Goal: Book appointment/travel/reservation

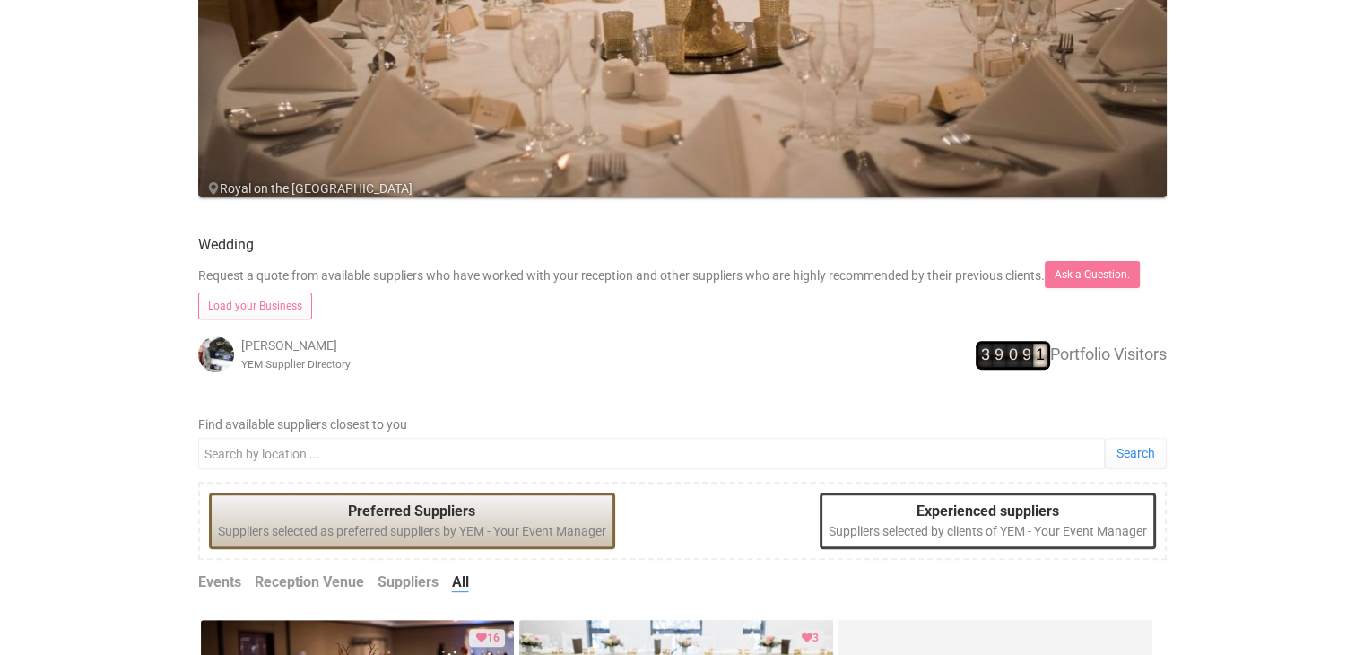
scroll to position [628, 0]
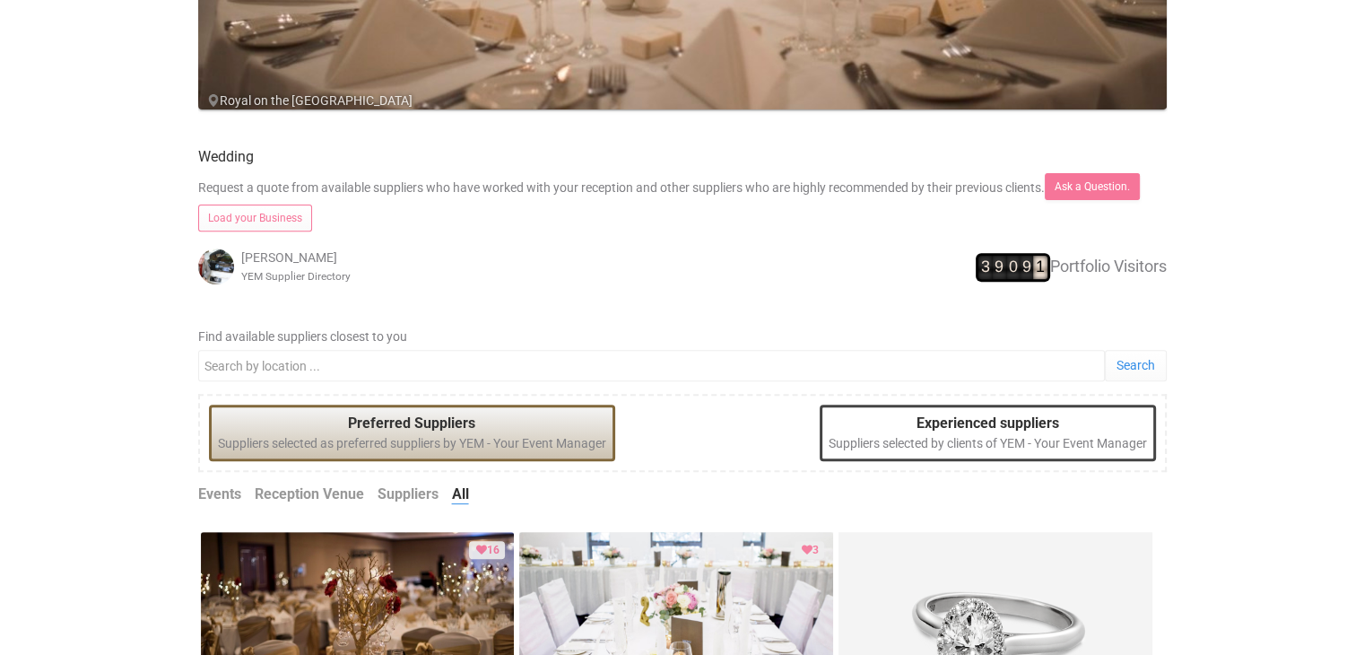
click at [303, 492] on link "Reception Venue" at bounding box center [309, 494] width 109 height 21
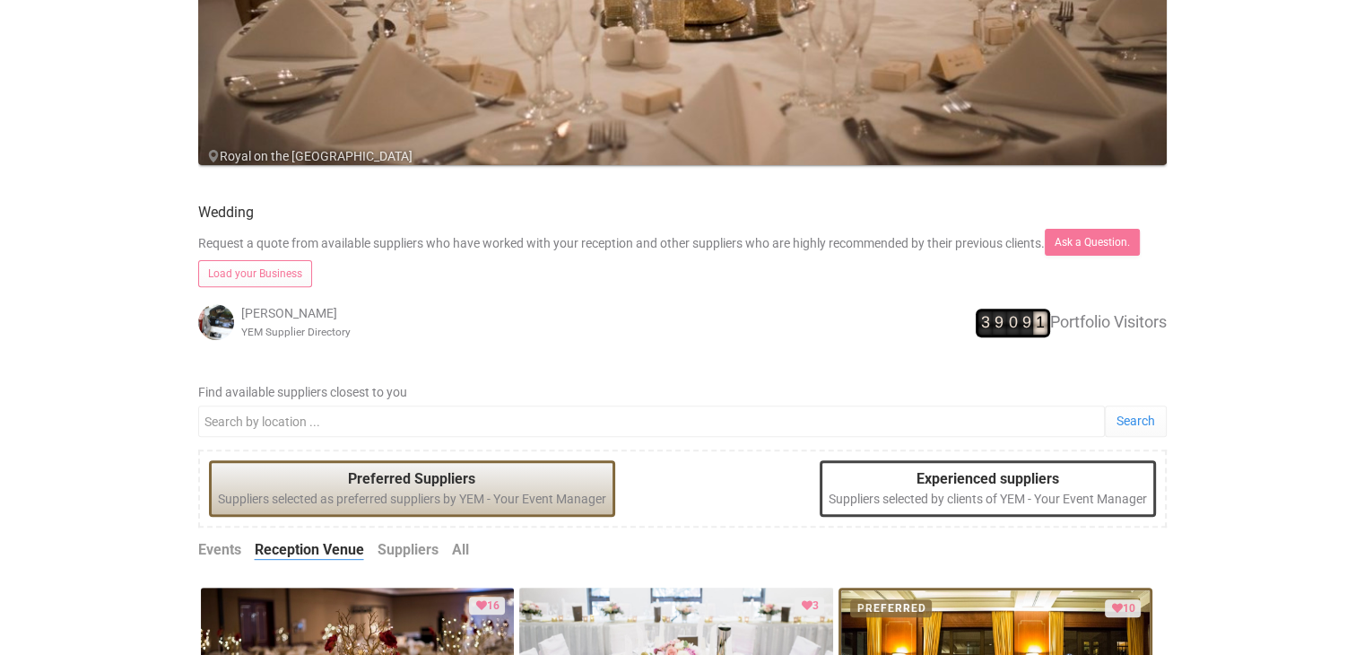
scroll to position [717, 0]
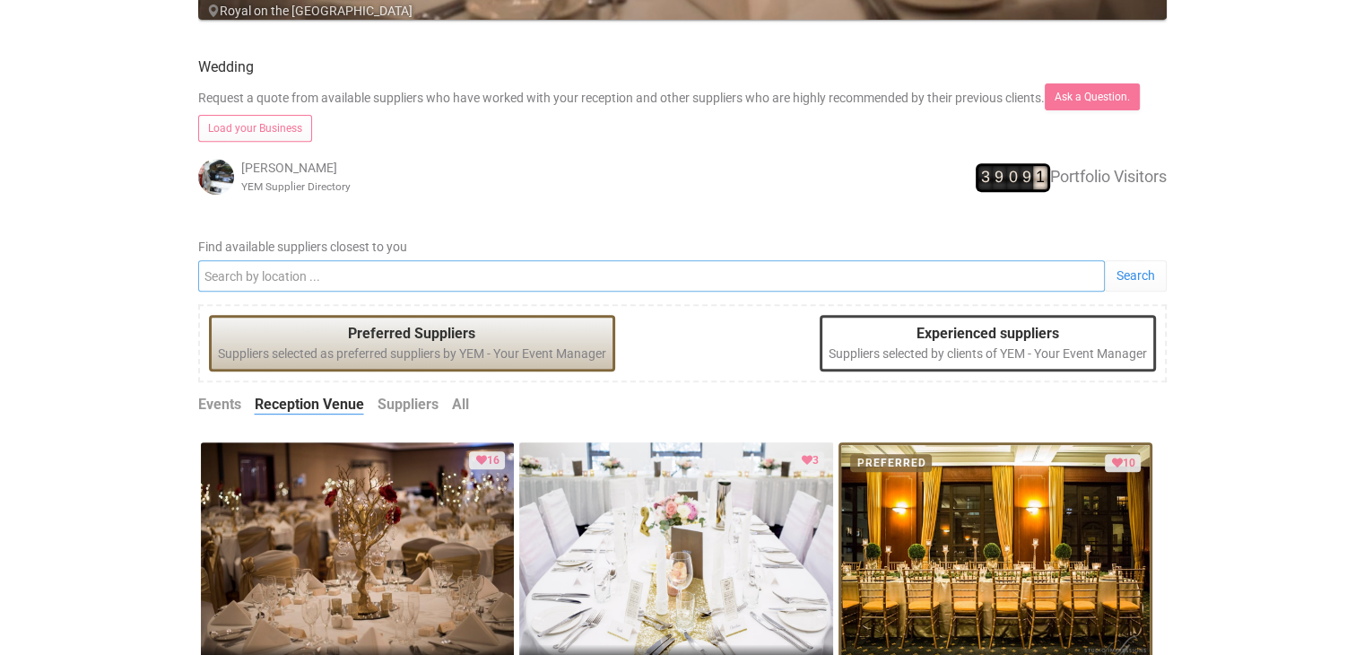
click at [311, 265] on input "Find available suppliers closest to you" at bounding box center [651, 275] width 906 height 31
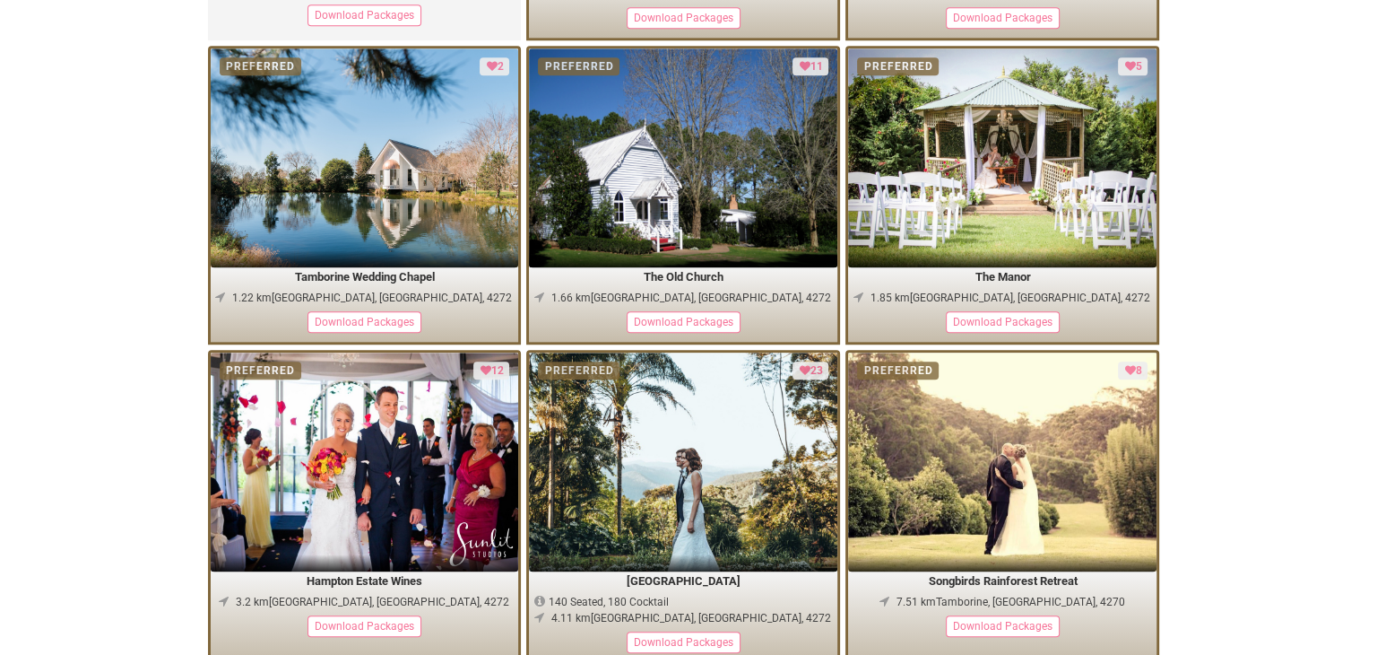
scroll to position [1435, 0]
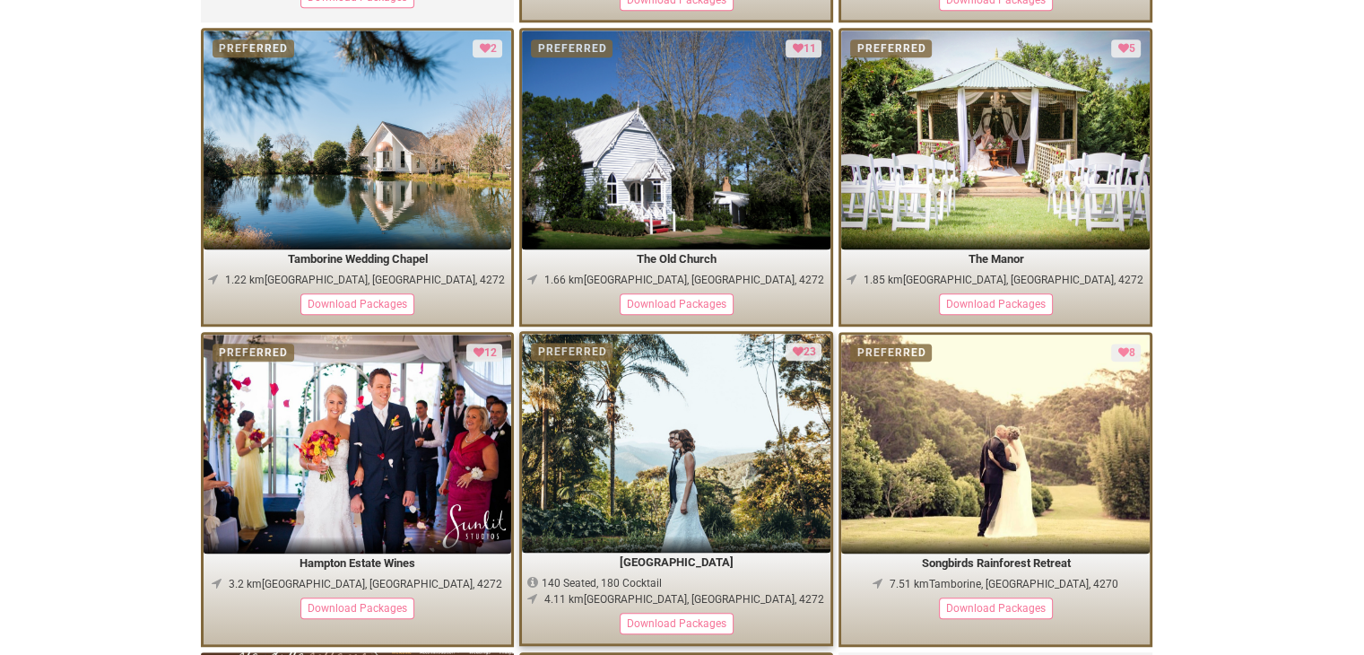
type input "mount tamborine"
click at [668, 620] on div "Download Packages" at bounding box center [677, 623] width 114 height 22
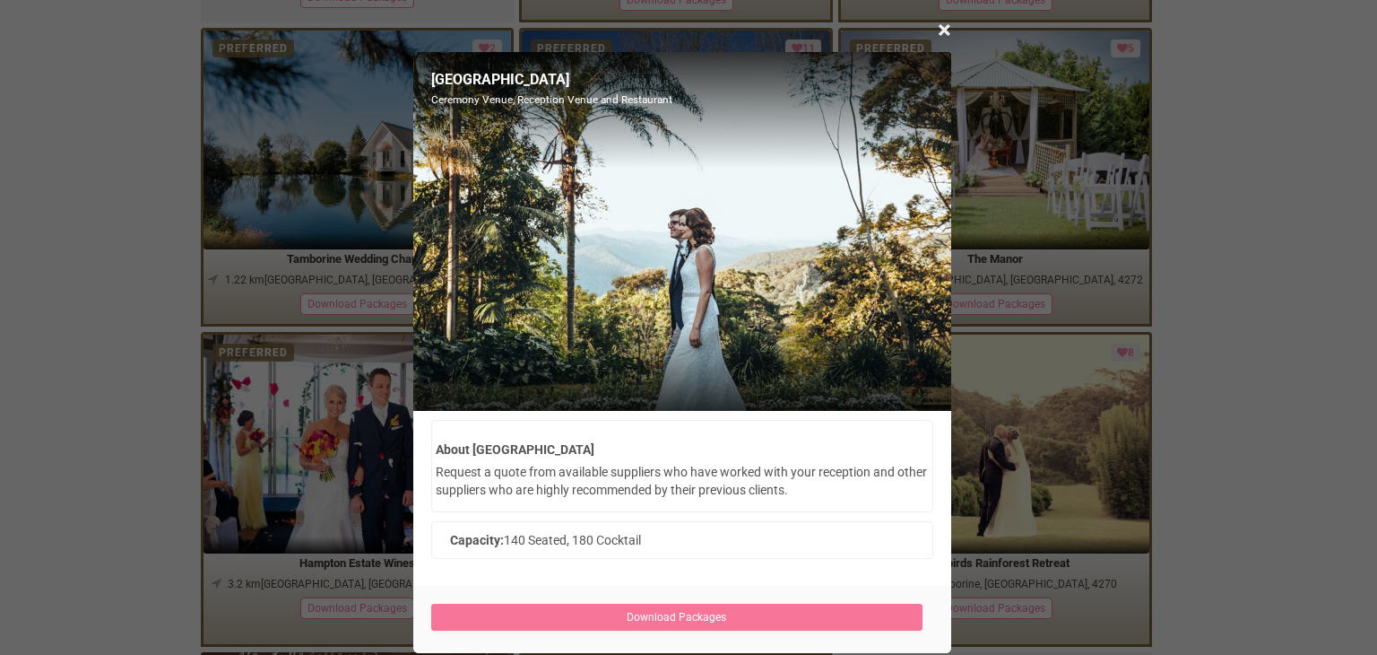
scroll to position [32, 0]
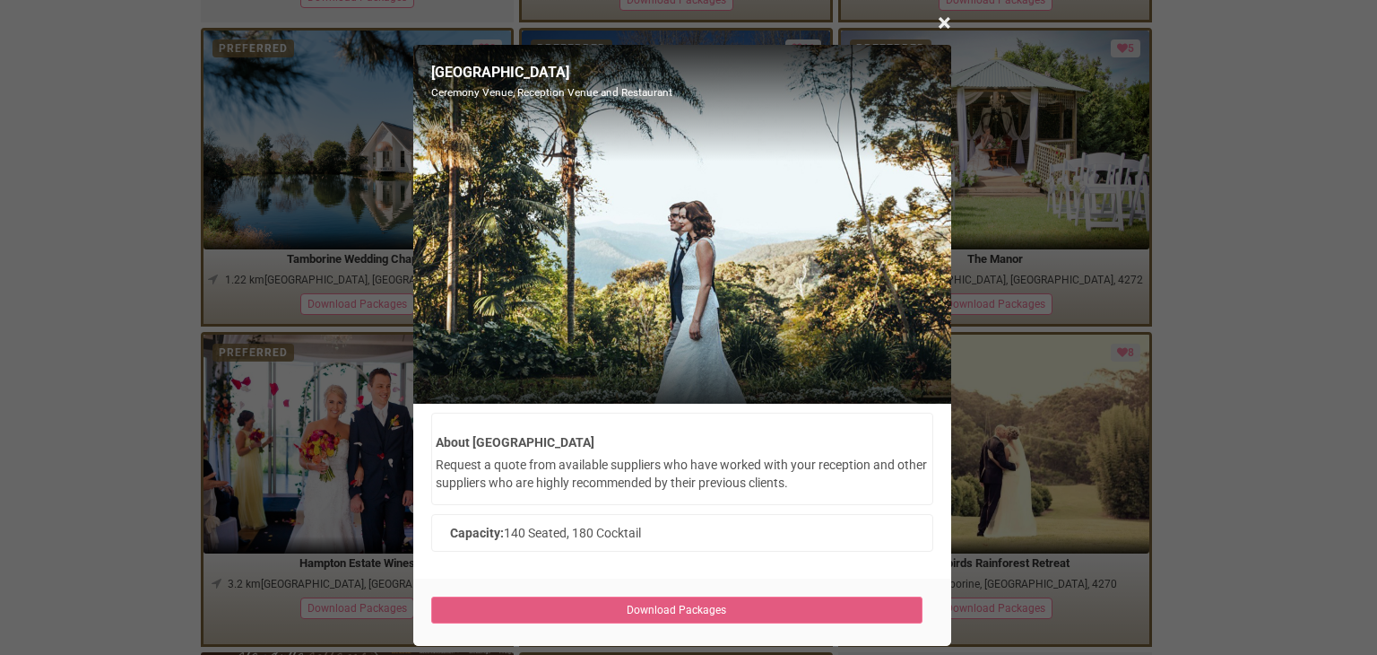
click at [722, 607] on link "Download Packages" at bounding box center [677, 609] width 492 height 27
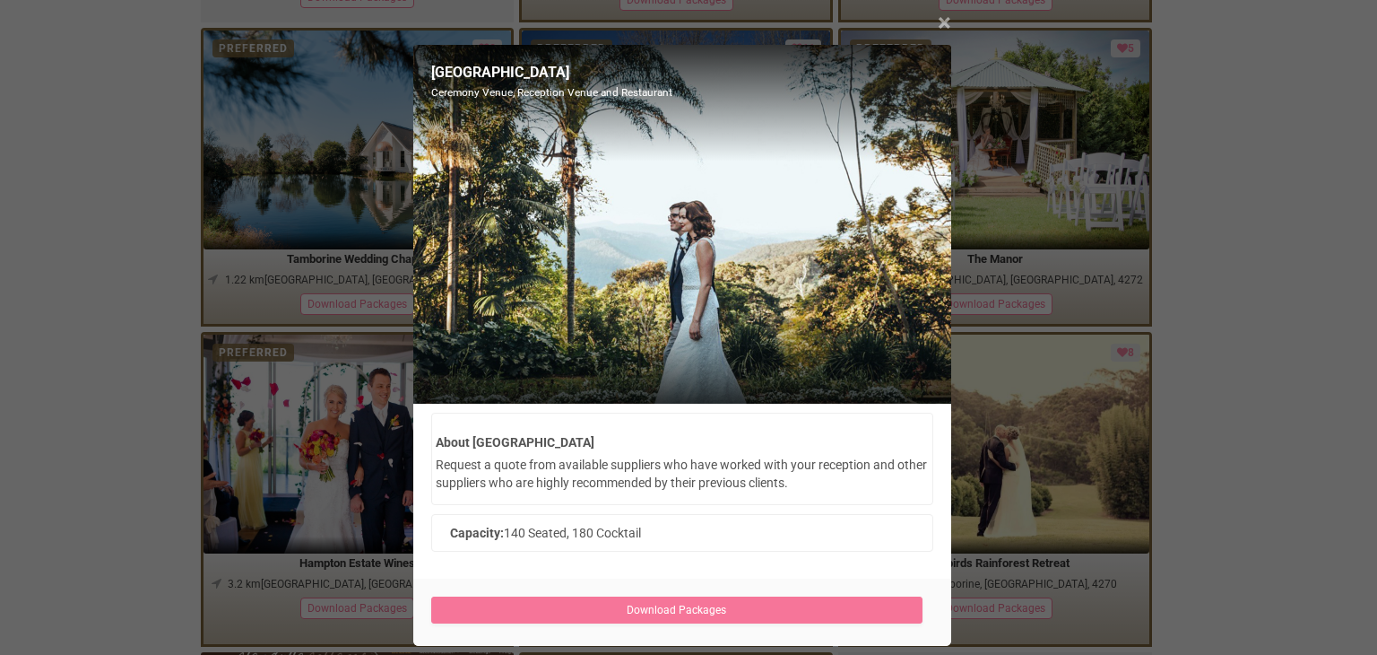
click at [943, 25] on span "×" at bounding box center [944, 23] width 13 height 30
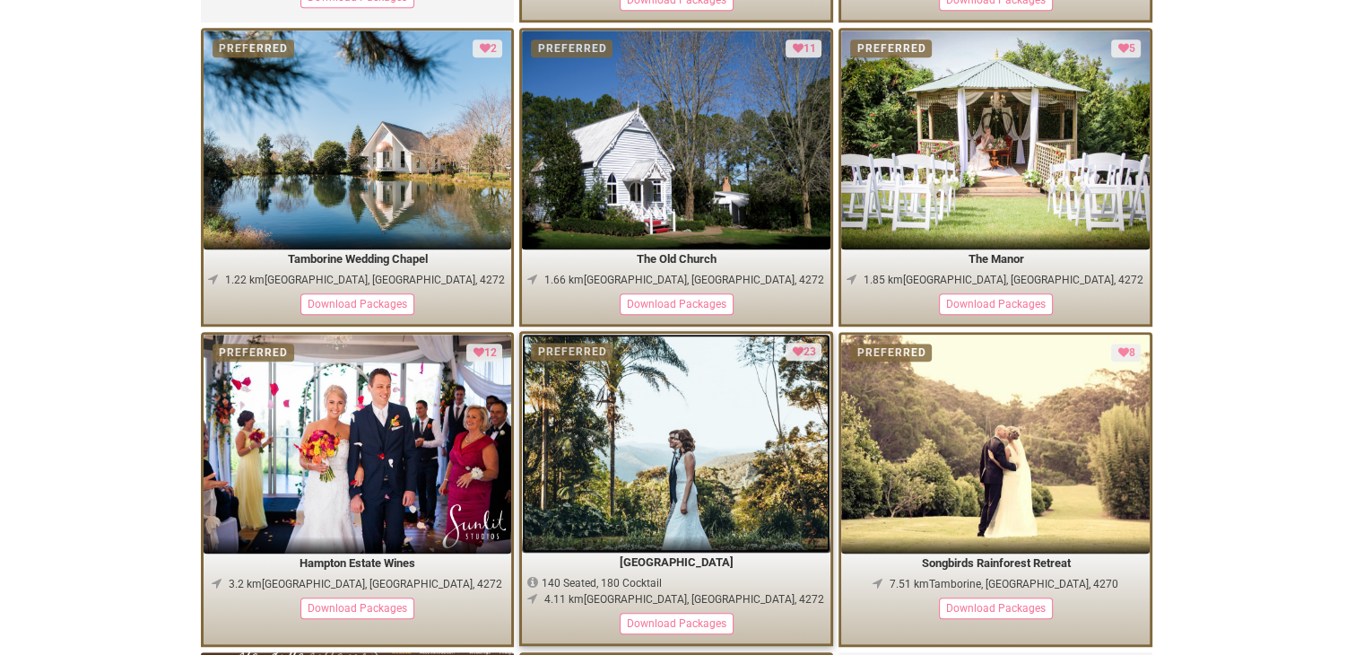
click at [629, 450] on img at bounding box center [676, 443] width 308 height 219
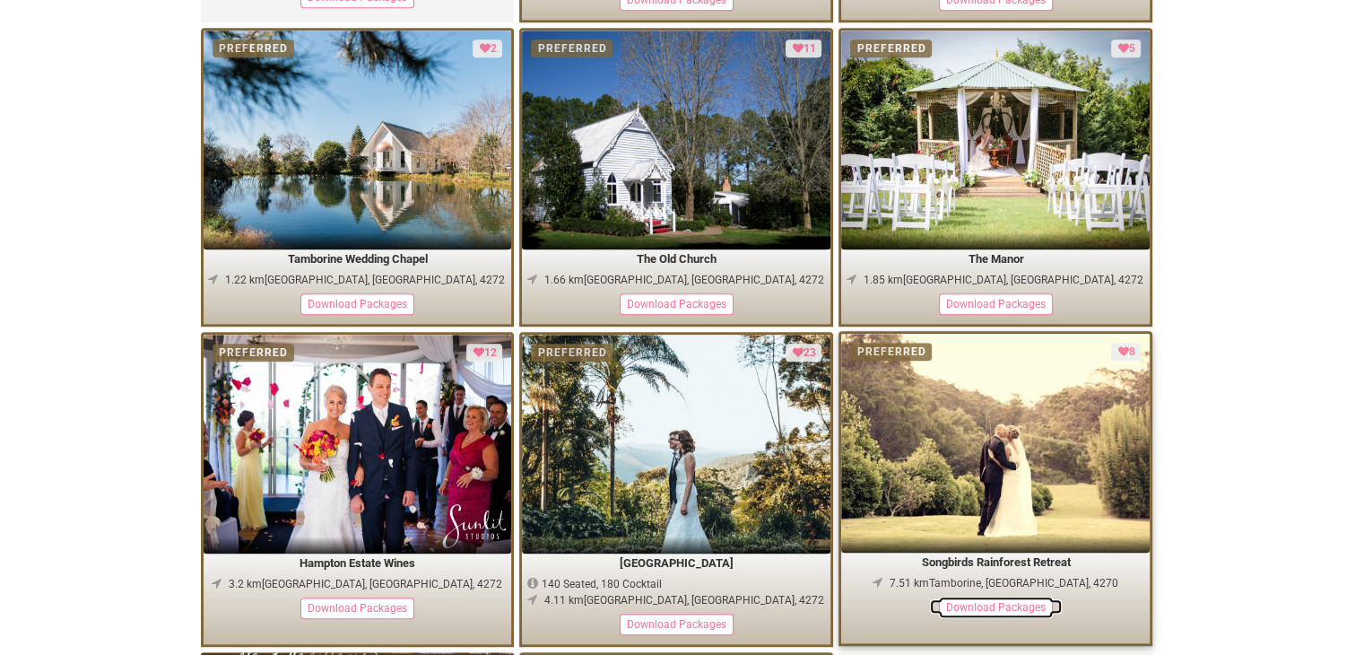
click at [968, 597] on div "Download Packages" at bounding box center [996, 607] width 114 height 22
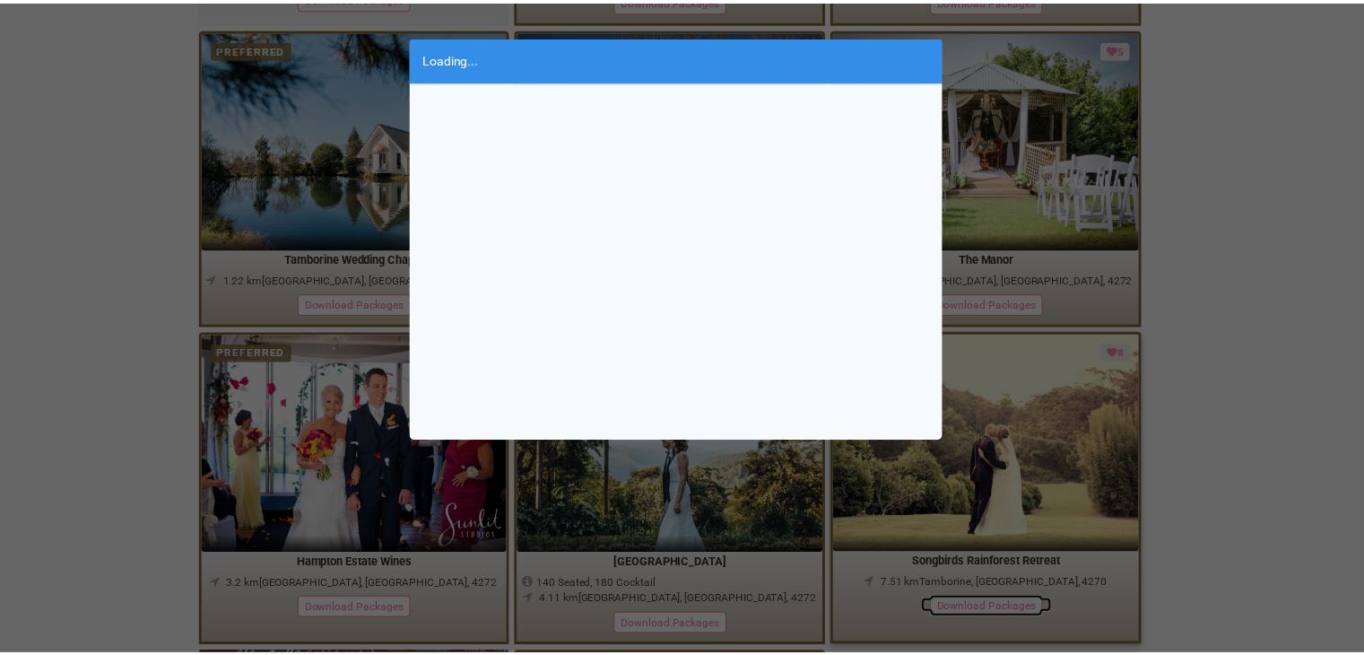
scroll to position [0, 0]
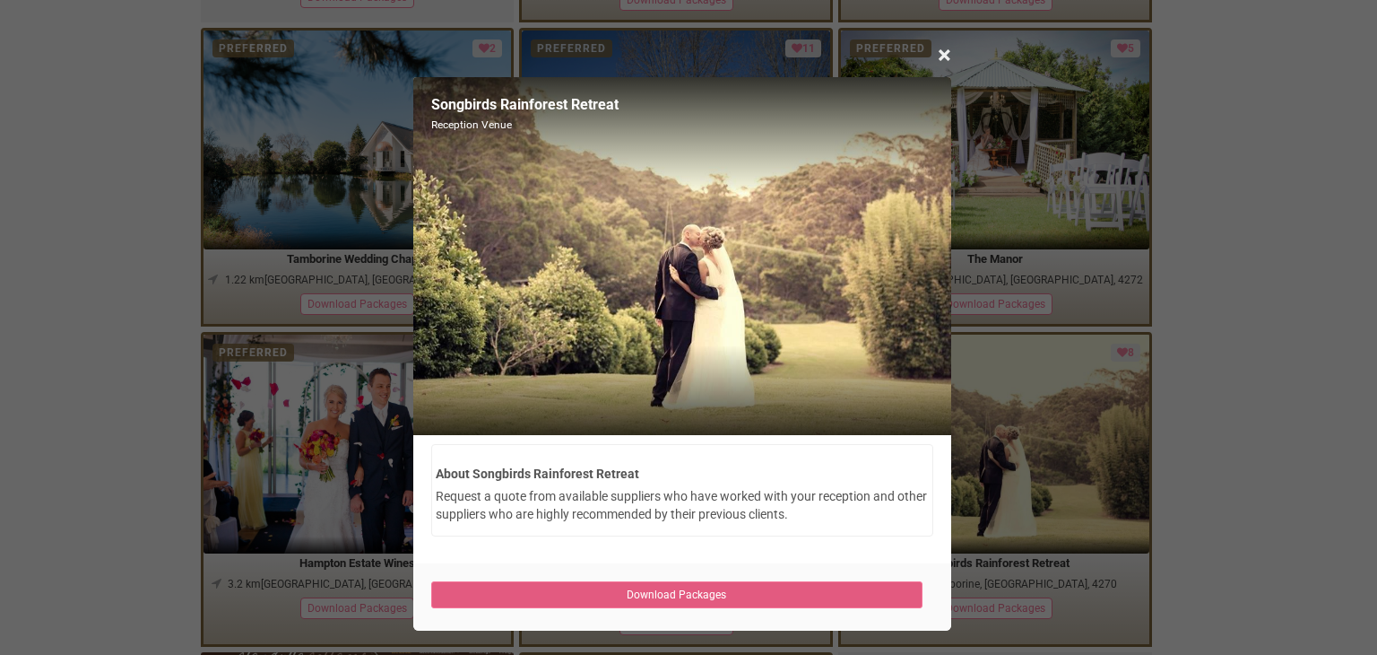
click at [674, 594] on link "Download Packages" at bounding box center [677, 594] width 492 height 27
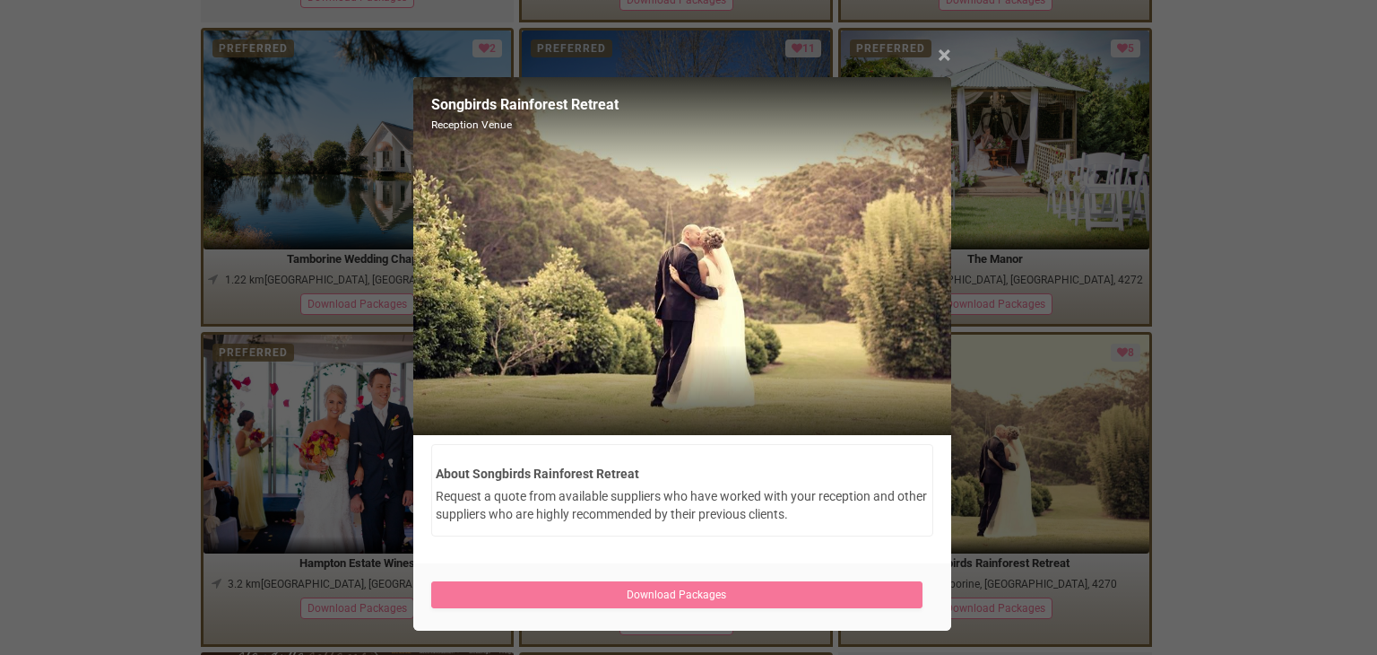
click at [944, 56] on span "×" at bounding box center [944, 55] width 13 height 30
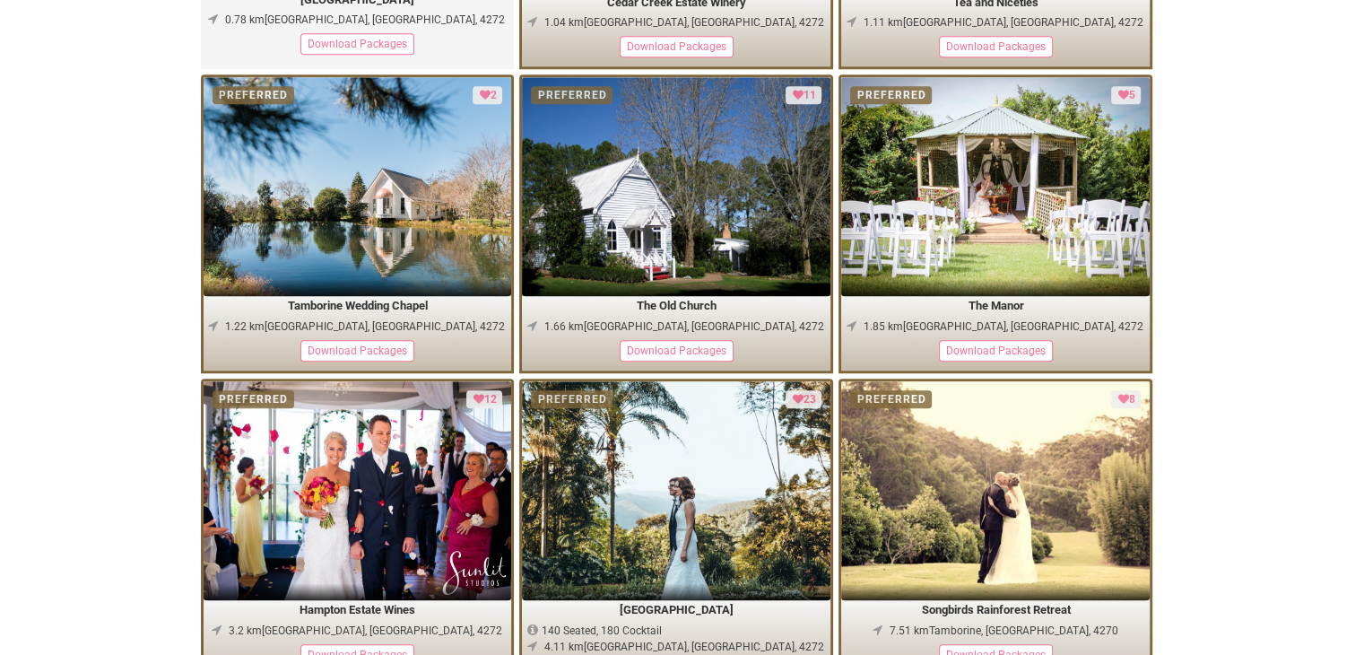
scroll to position [1345, 0]
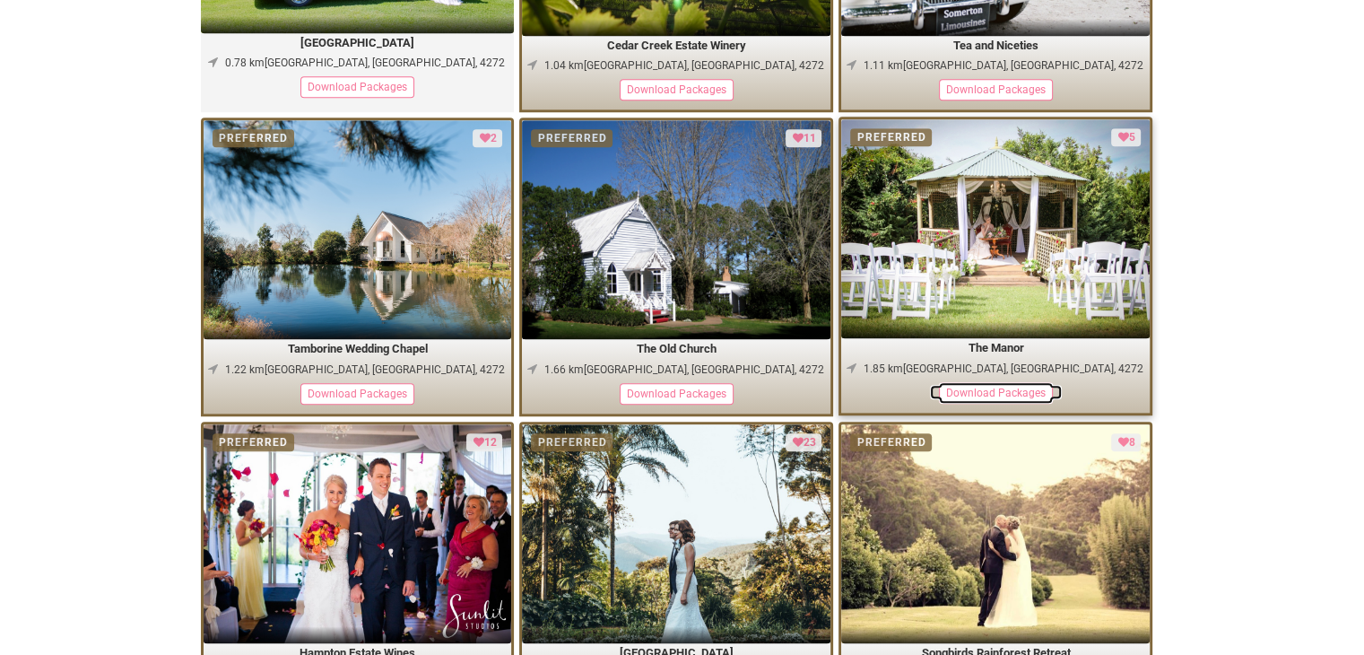
click at [968, 391] on div "Download Packages" at bounding box center [996, 393] width 114 height 22
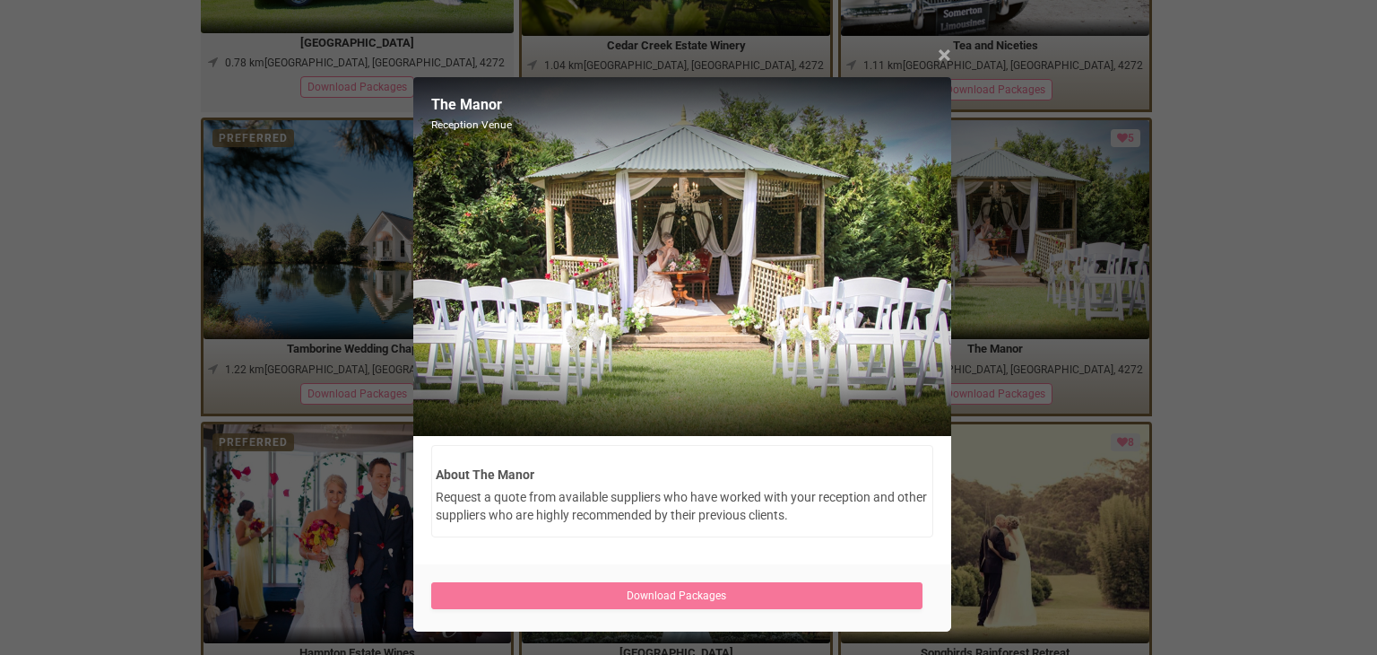
click at [943, 54] on span "×" at bounding box center [944, 55] width 13 height 30
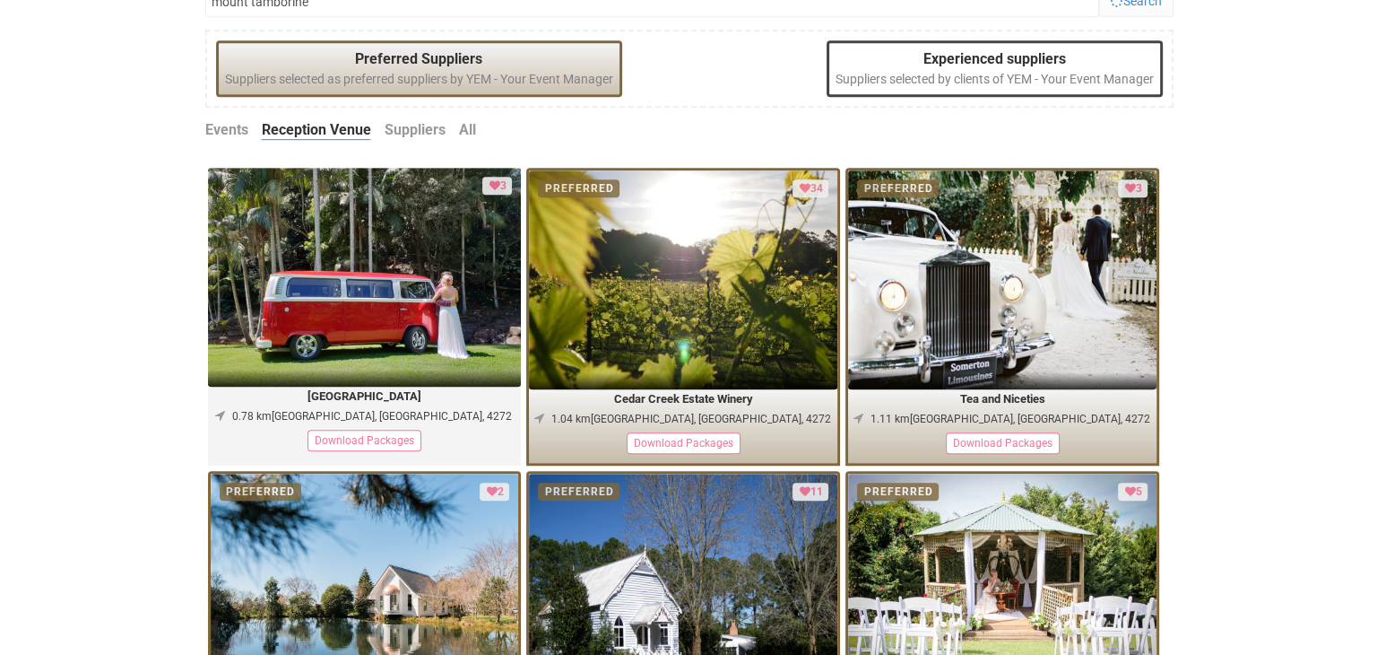
scroll to position [986, 0]
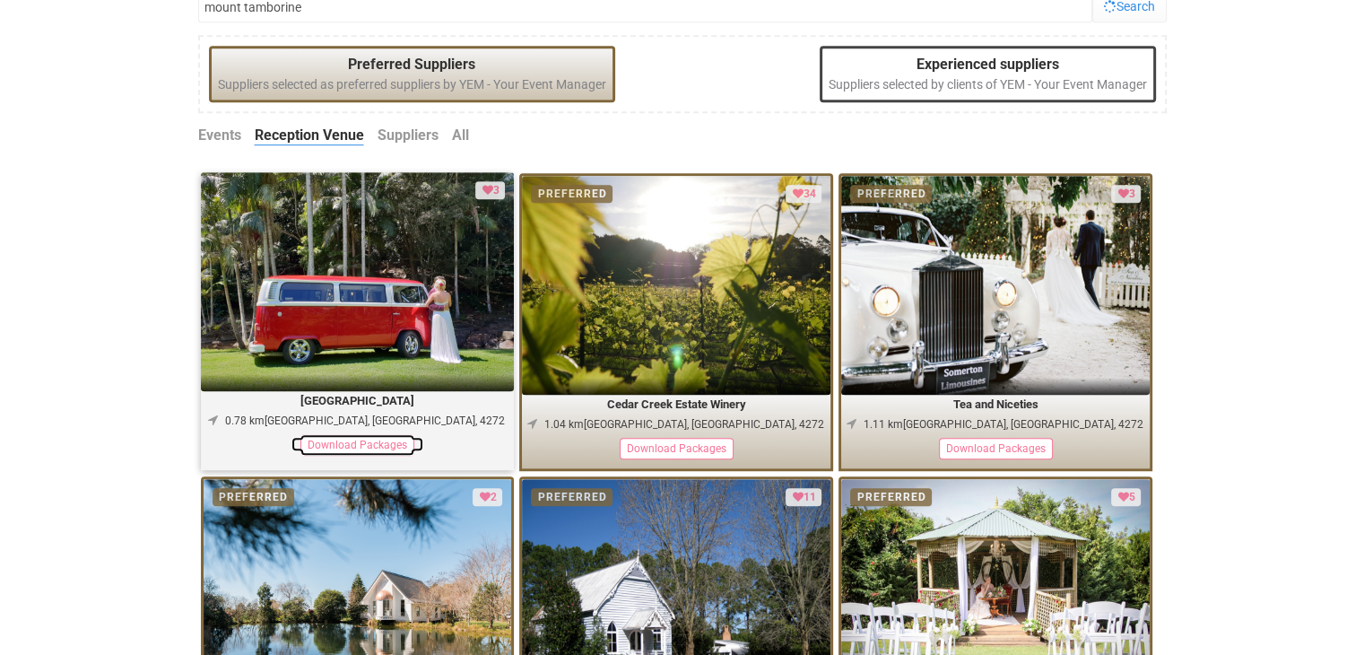
click at [382, 442] on div "Download Packages" at bounding box center [357, 445] width 114 height 22
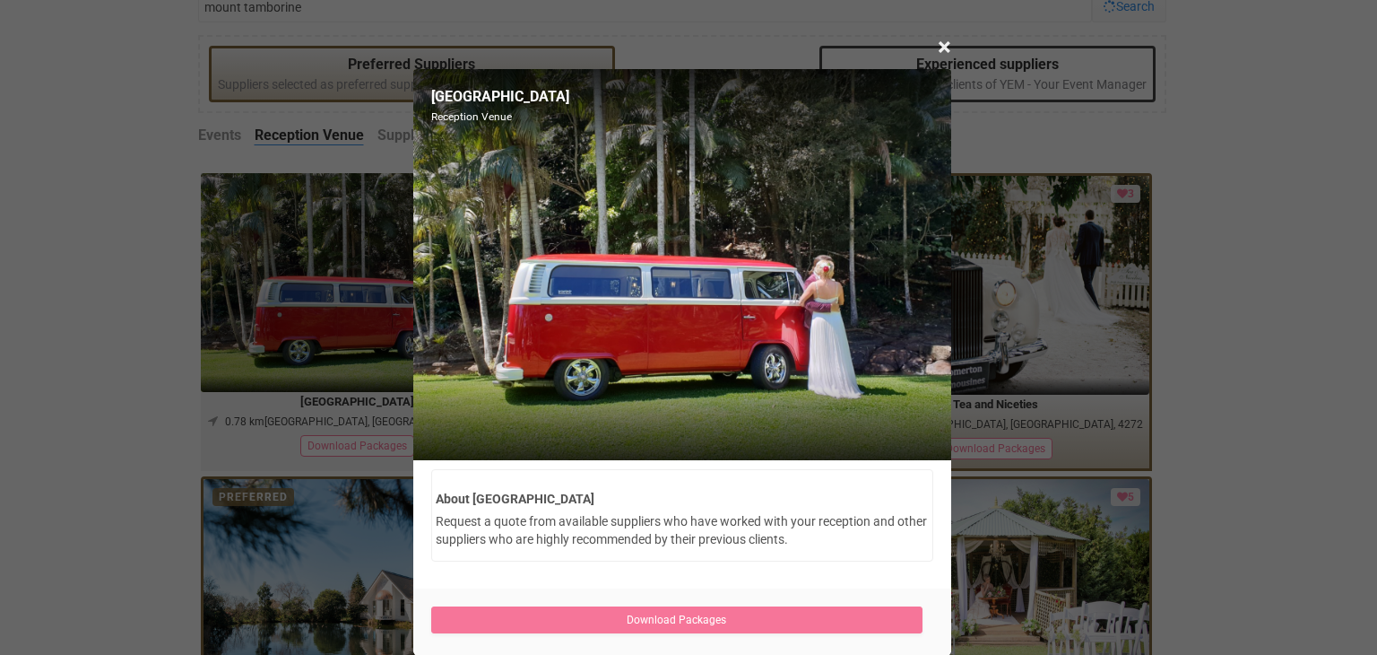
scroll to position [17, 0]
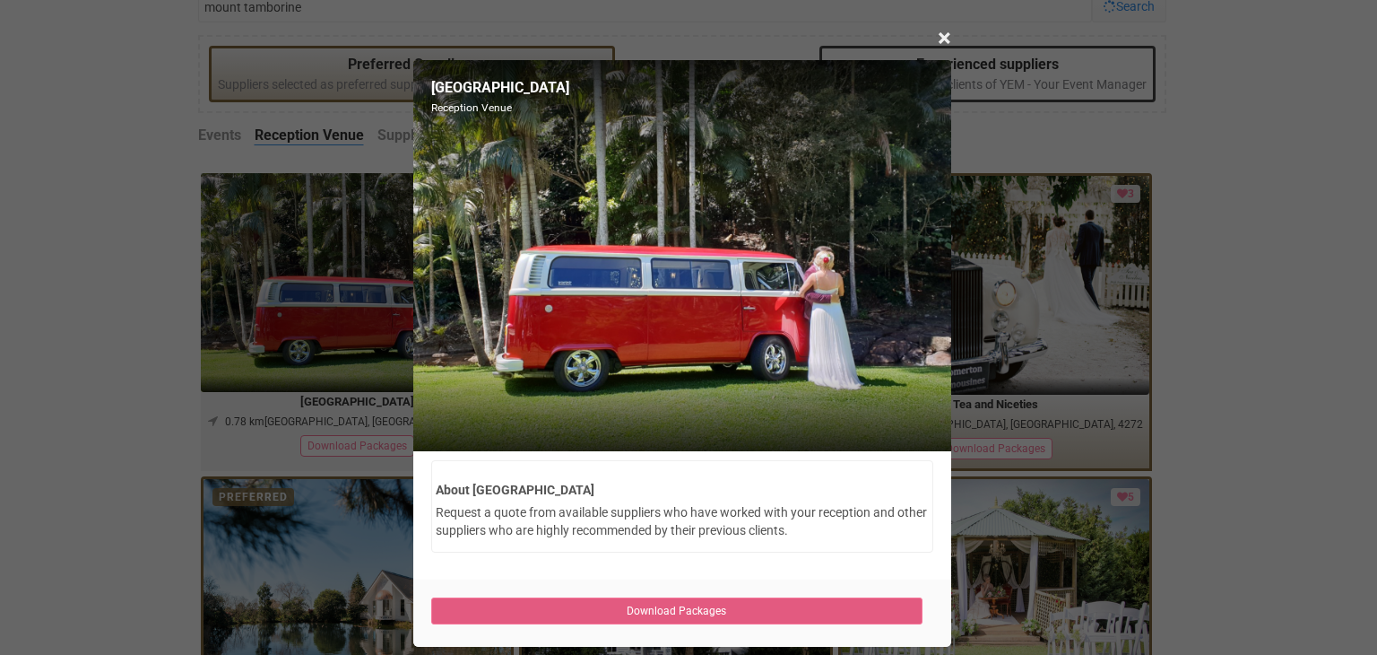
click at [624, 603] on link "Download Packages" at bounding box center [677, 610] width 492 height 27
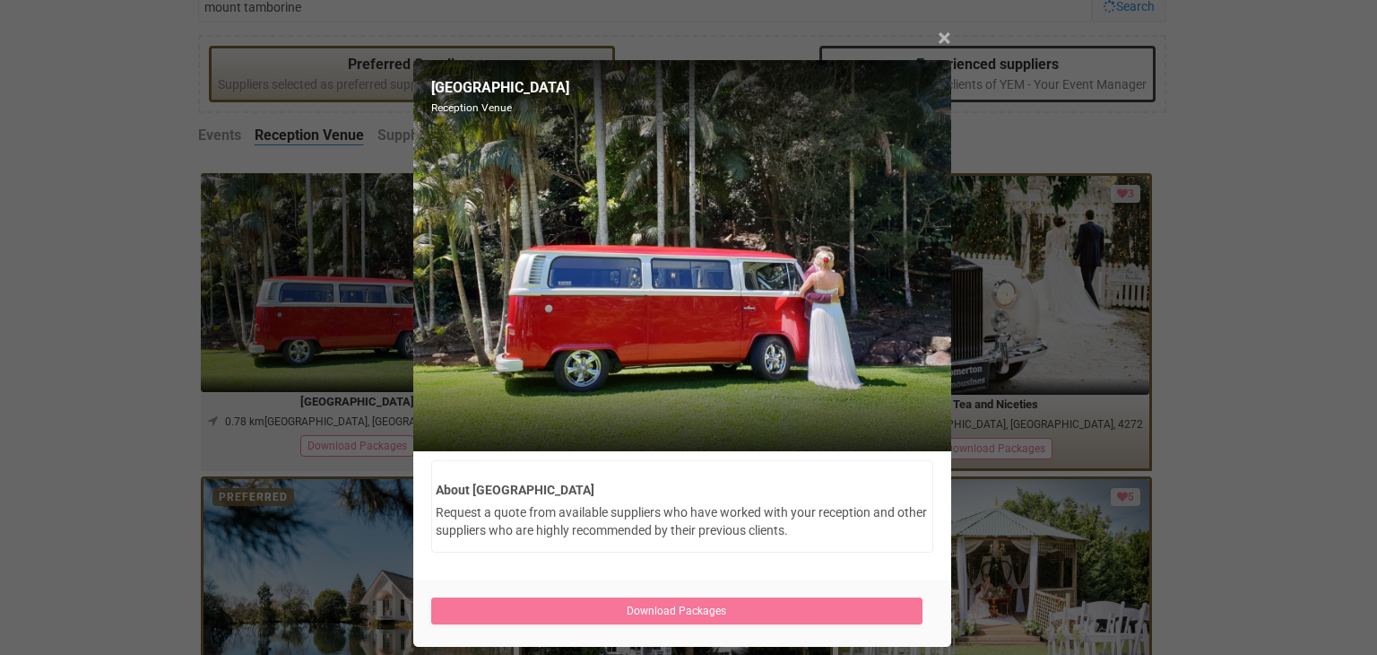
click at [938, 35] on span "×" at bounding box center [944, 38] width 13 height 30
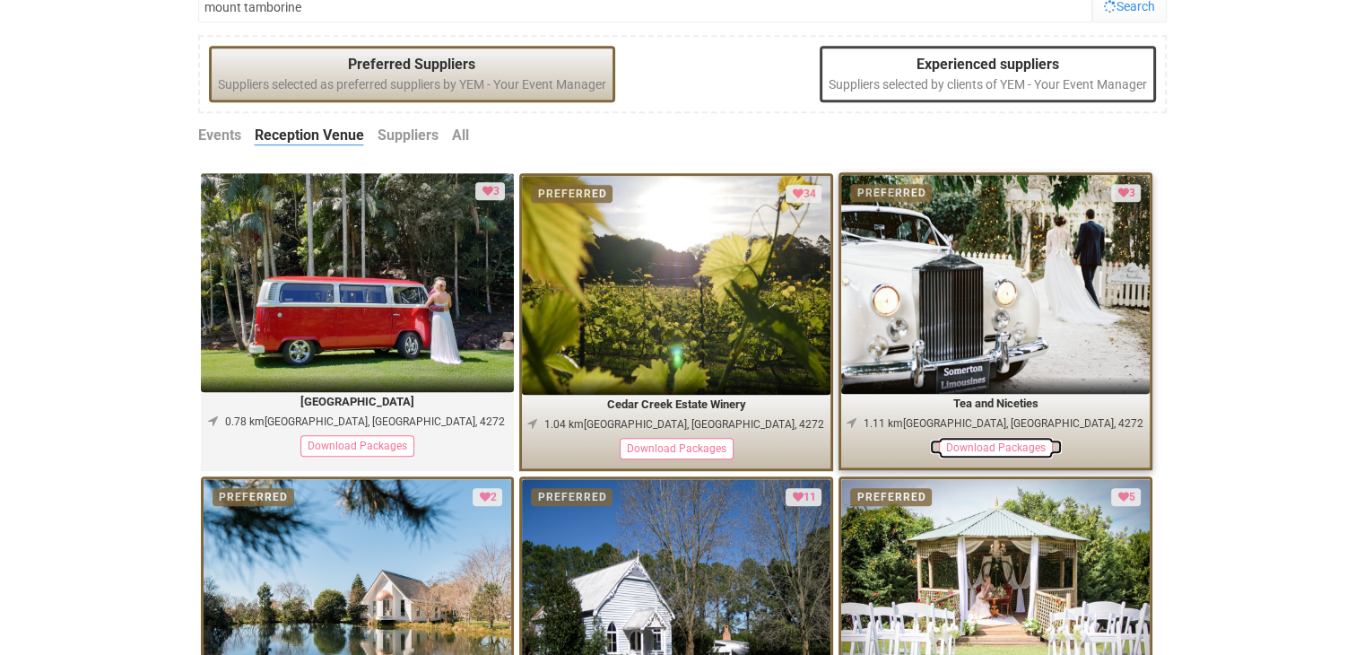
click at [981, 445] on div "Download Packages" at bounding box center [996, 448] width 114 height 22
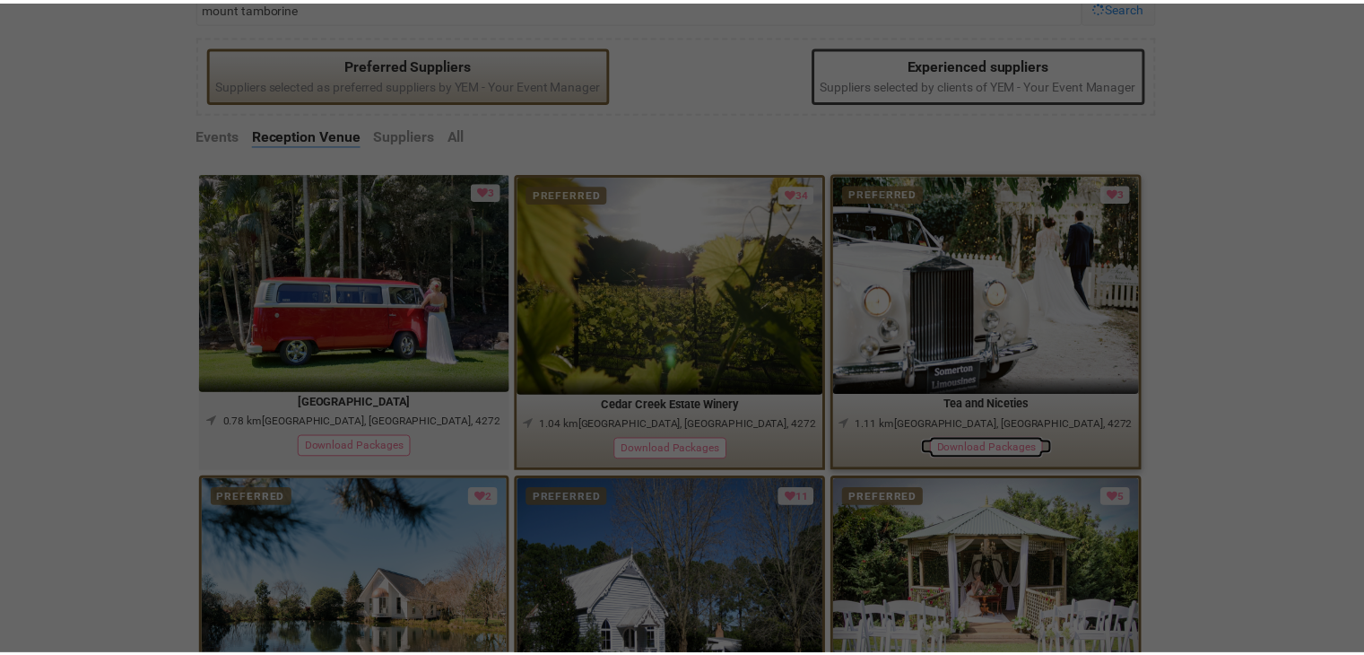
scroll to position [0, 0]
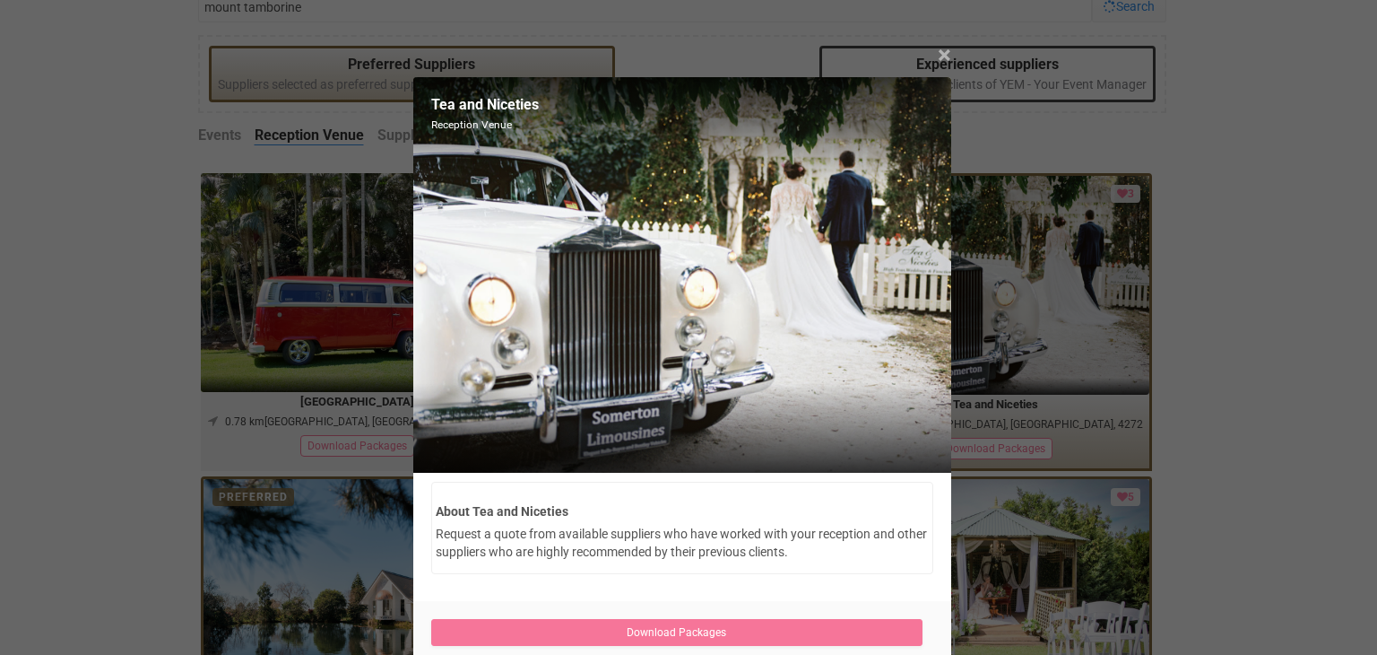
click at [938, 51] on span "×" at bounding box center [944, 55] width 13 height 30
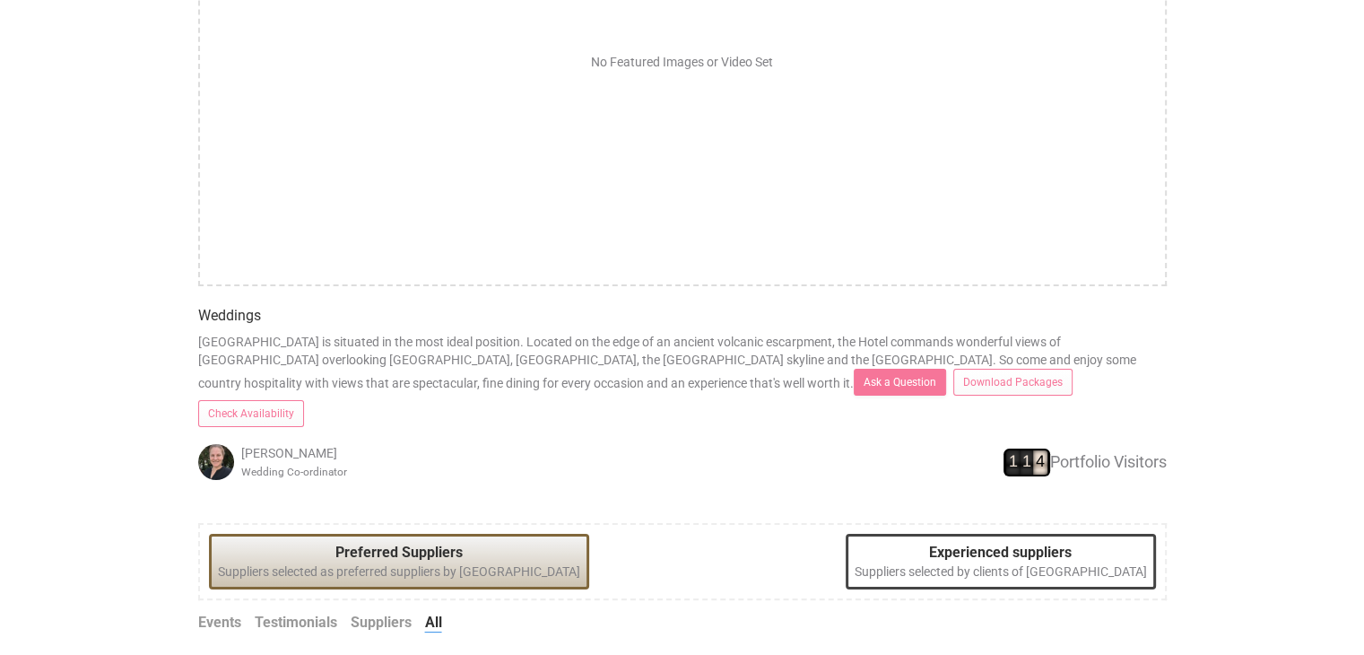
scroll to position [269, 0]
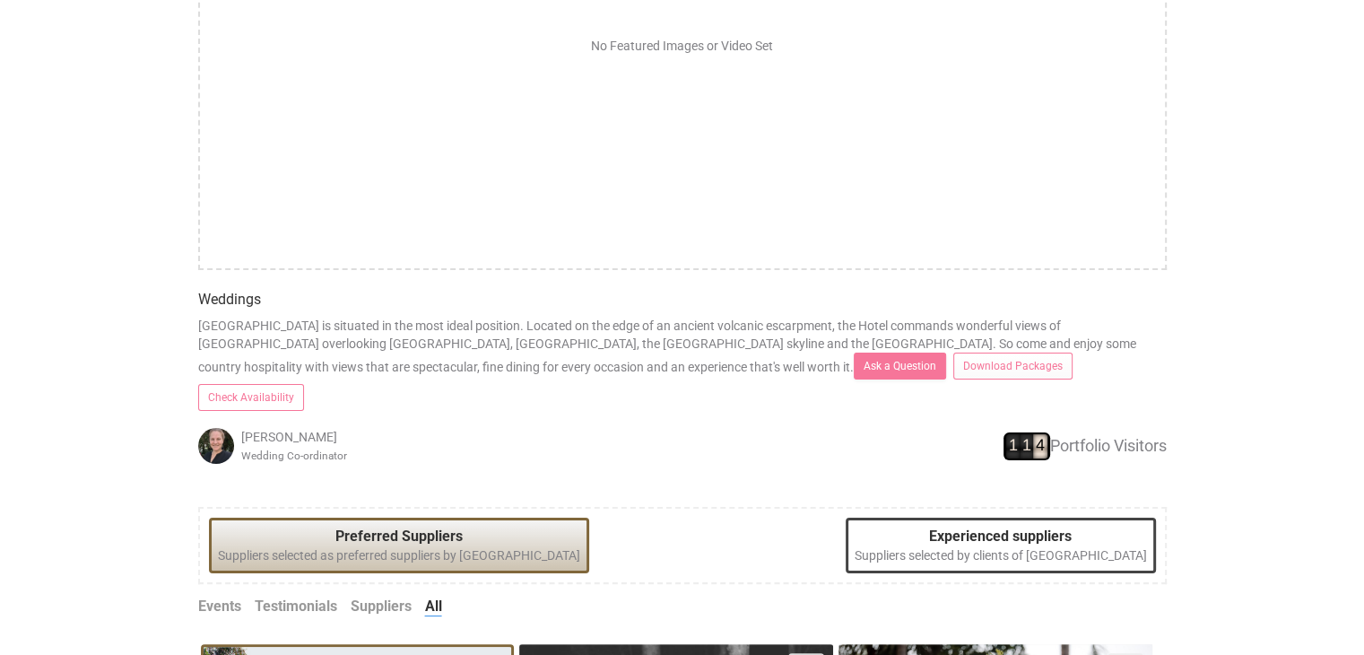
click at [304, 384] on link "Check Availability" at bounding box center [251, 397] width 106 height 27
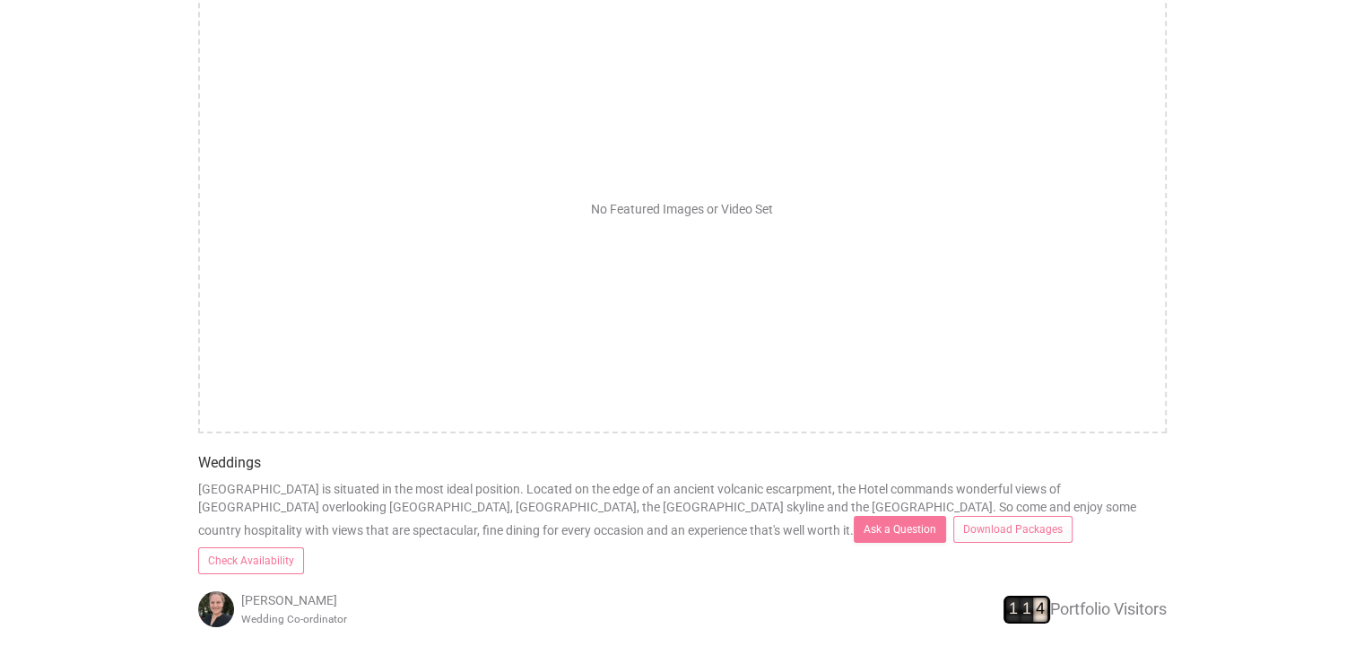
scroll to position [0, 0]
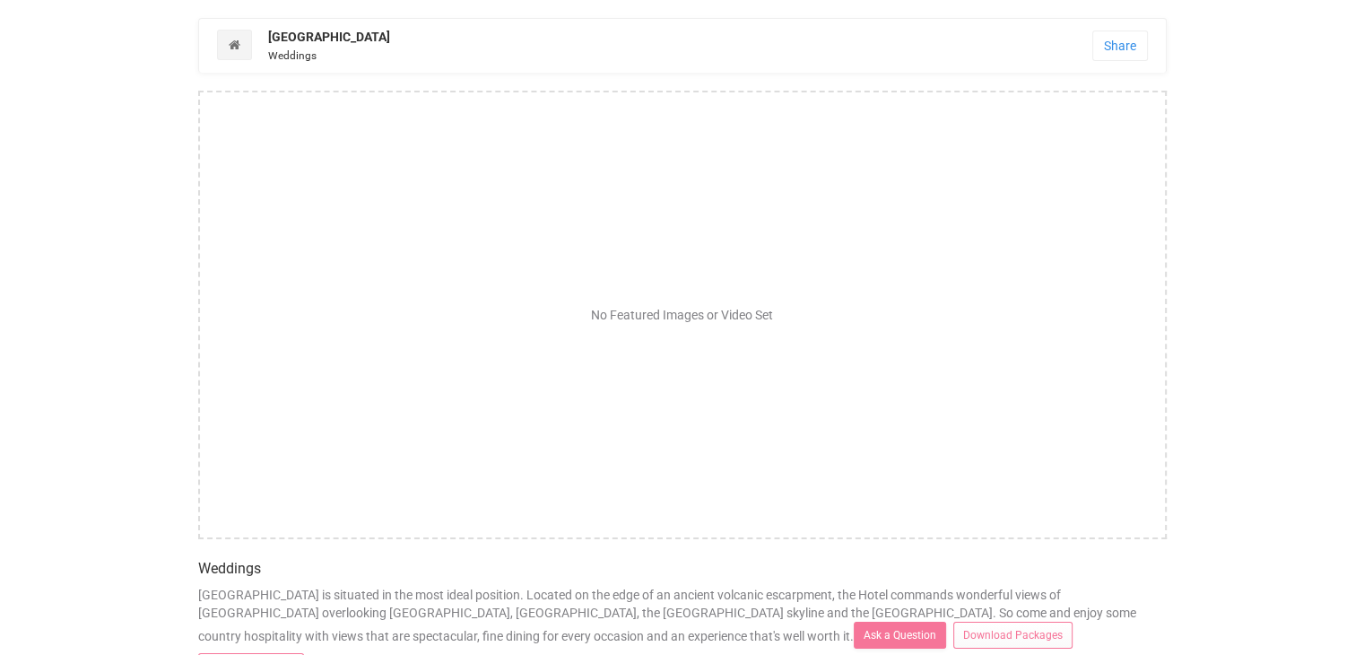
click at [549, 404] on div "No Featured Images or Video Set" at bounding box center [682, 315] width 968 height 448
click at [1120, 48] on link "Share" at bounding box center [1120, 45] width 56 height 30
click at [1055, 231] on button "Copy link" at bounding box center [1087, 217] width 65 height 27
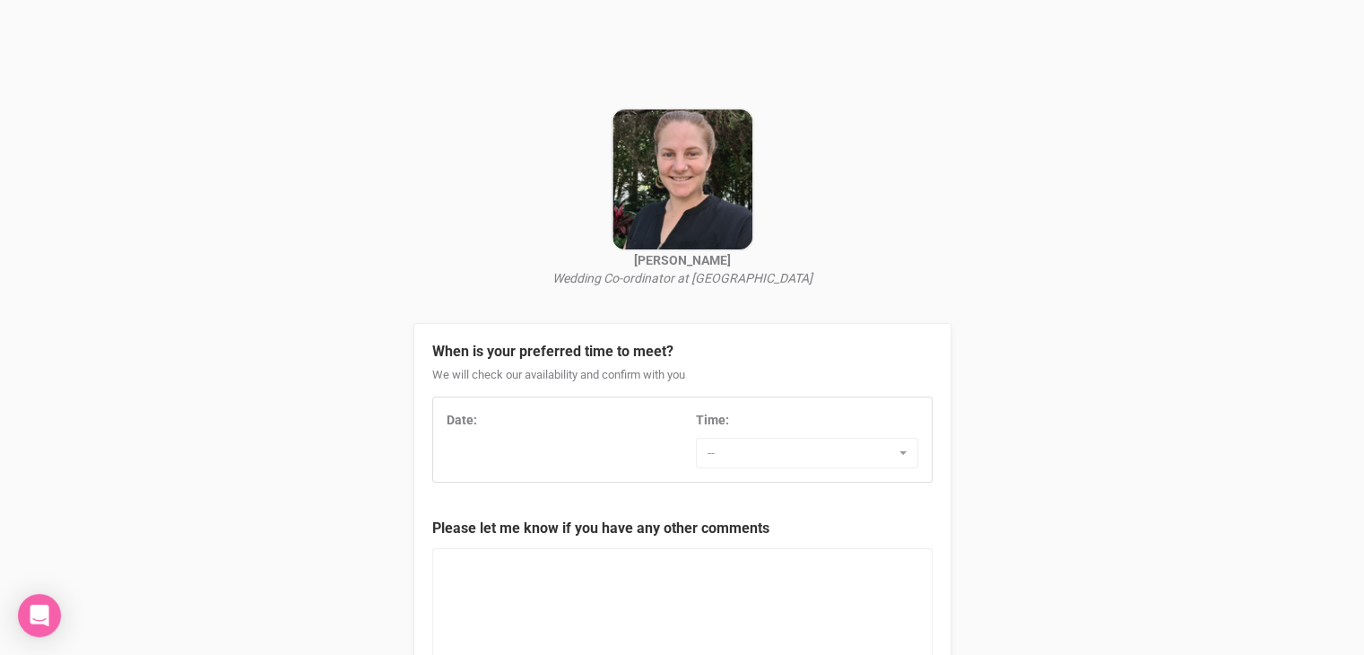
click at [602, 452] on div "Date: Time: -- 7:00 AM 7:30 AM 8:00 AM 8:30 AM 9:00 AM 9:30 AM 10:00 AM 10:30 A…" at bounding box center [682, 439] width 499 height 57
click at [542, 422] on div "Date:" at bounding box center [558, 420] width 222 height 18
click at [837, 457] on span "--" at bounding box center [800, 453] width 187 height 18
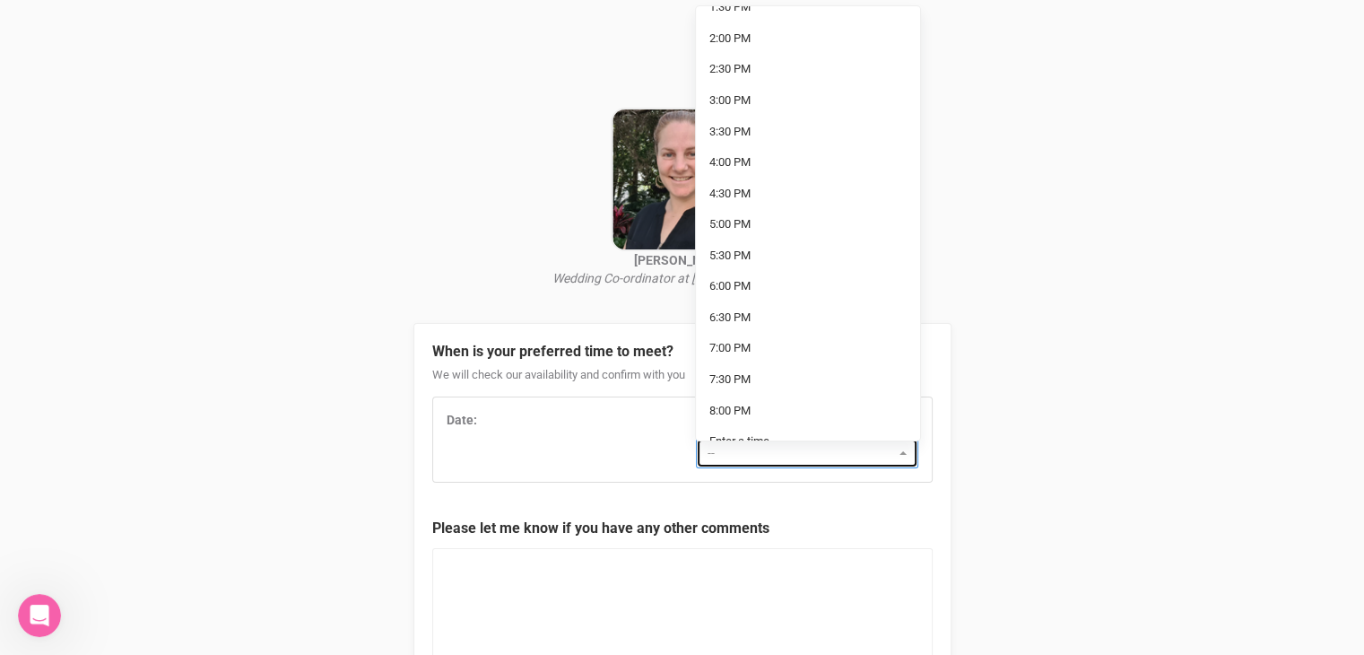
scroll to position [464, 0]
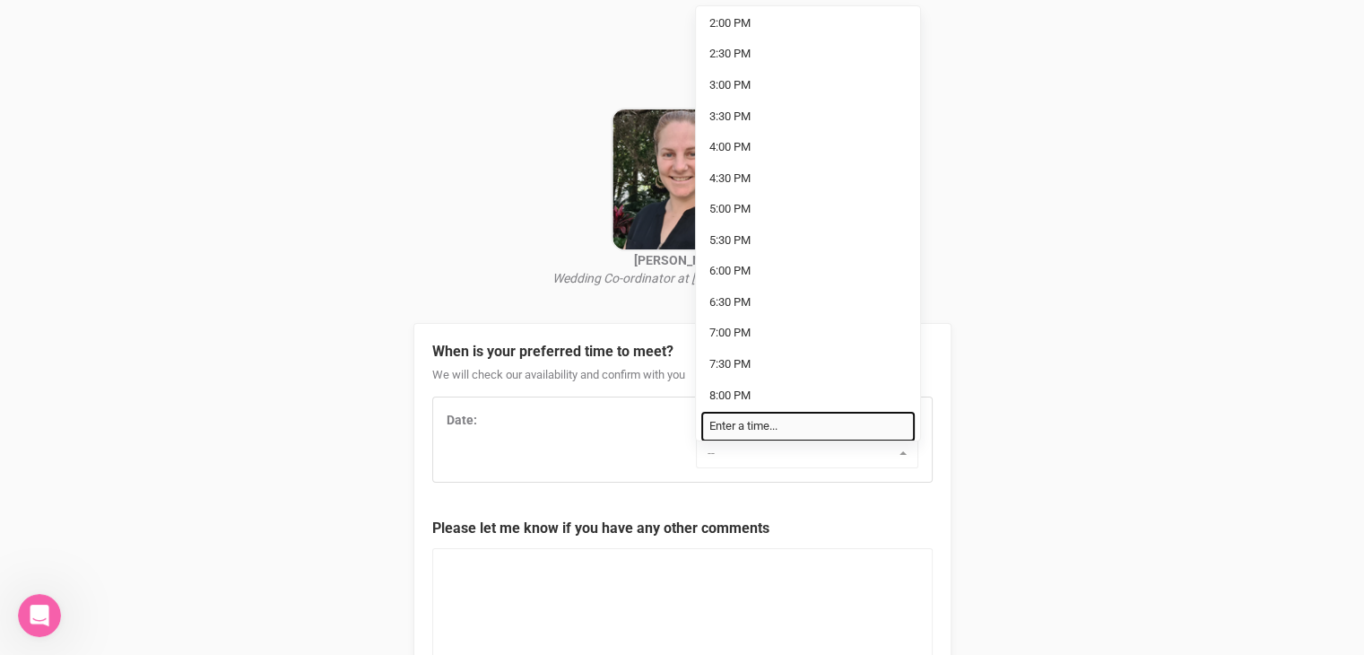
click at [795, 424] on link "Enter a time..." at bounding box center [807, 426] width 215 height 31
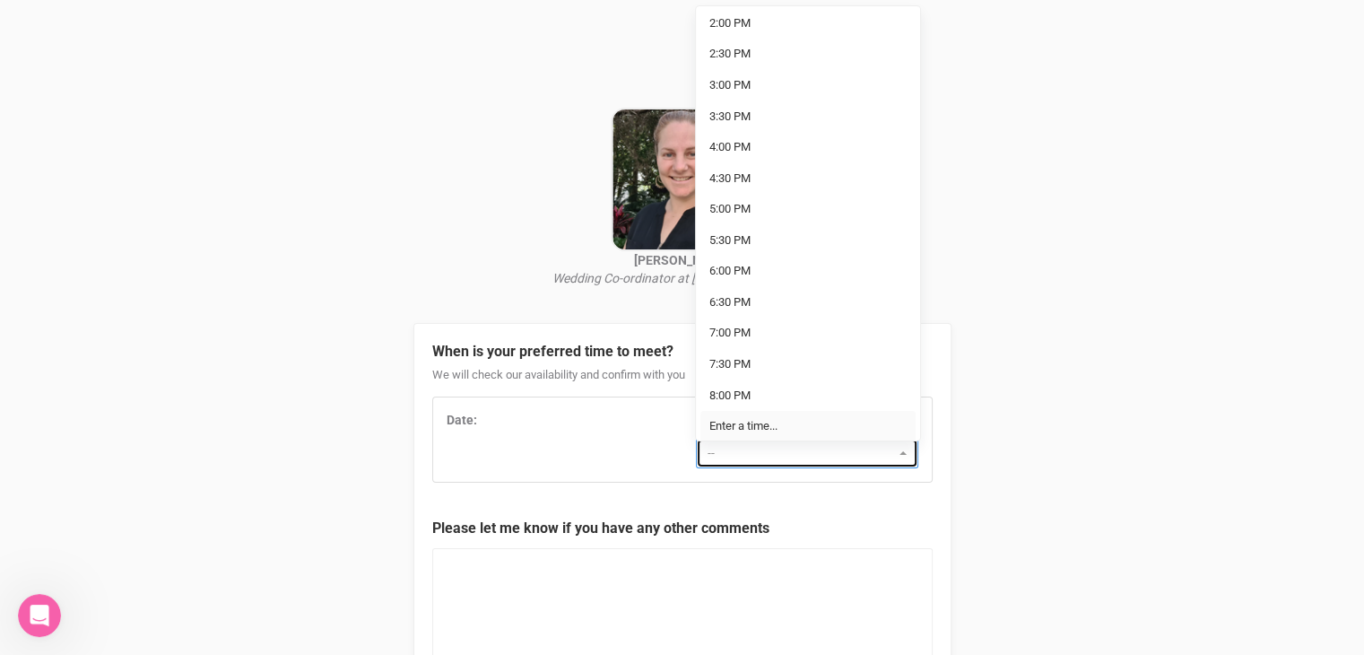
select select "Enter a time..."
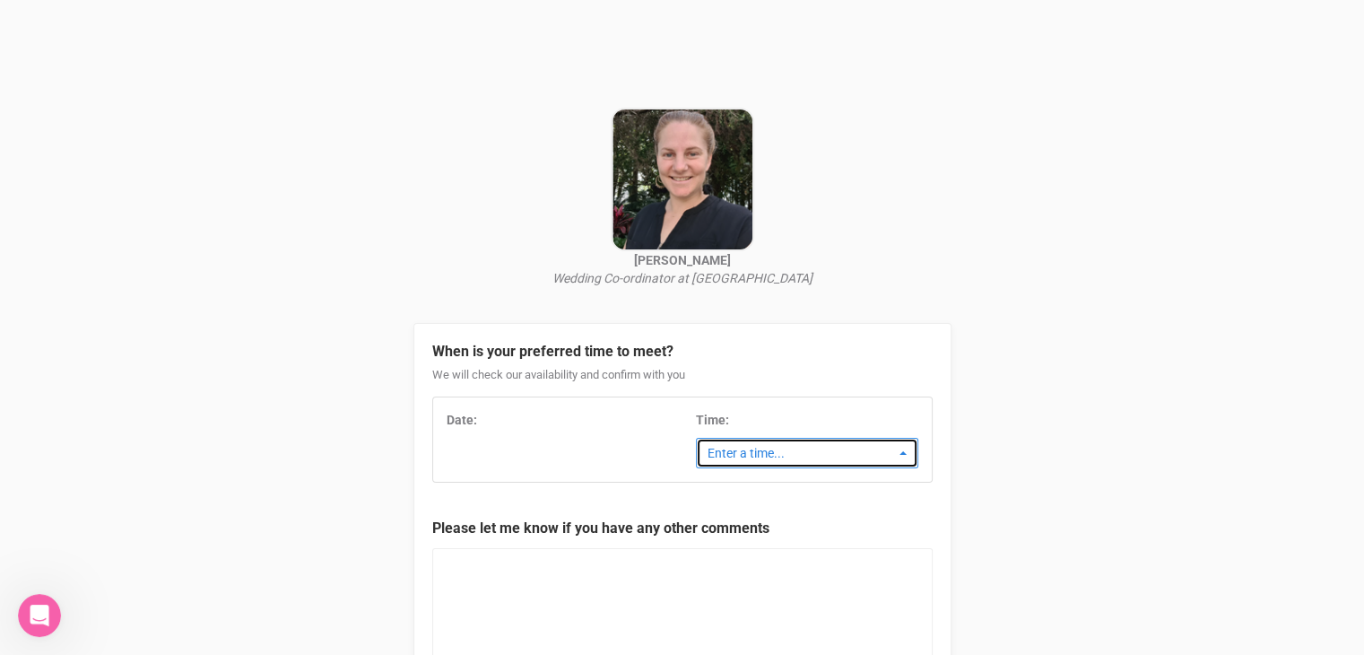
click at [793, 453] on span "Enter a time..." at bounding box center [800, 453] width 187 height 18
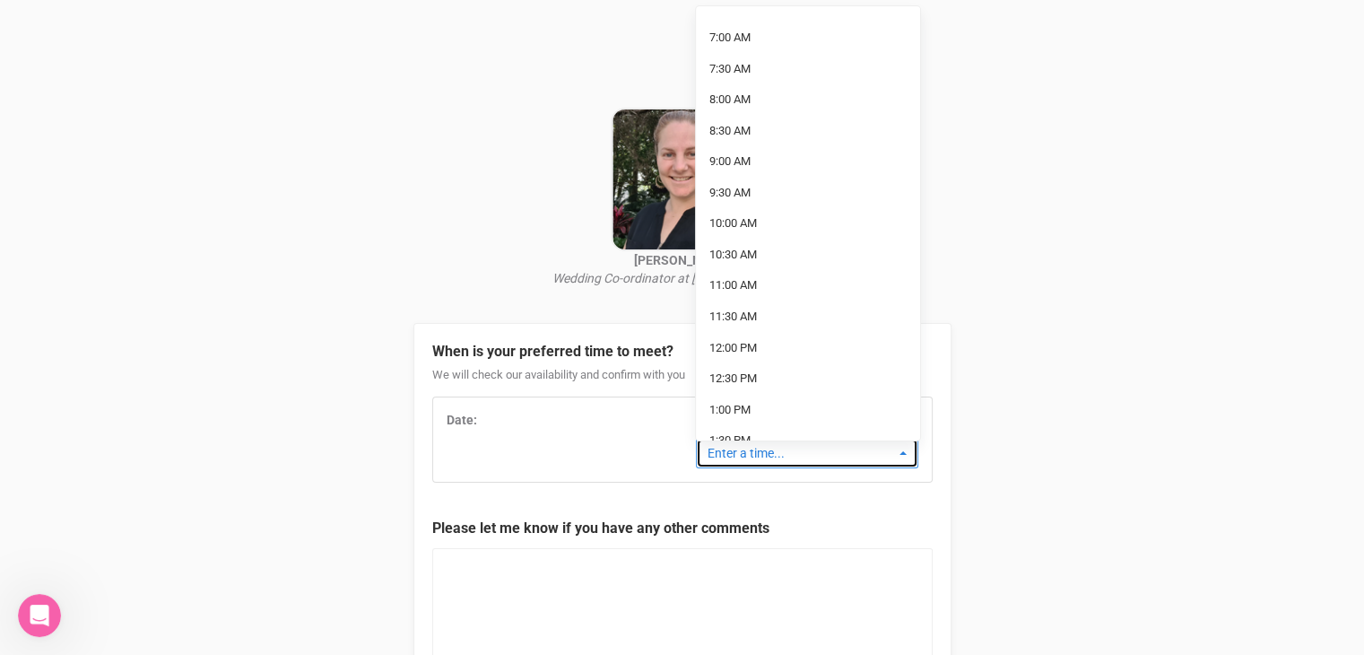
scroll to position [0, 0]
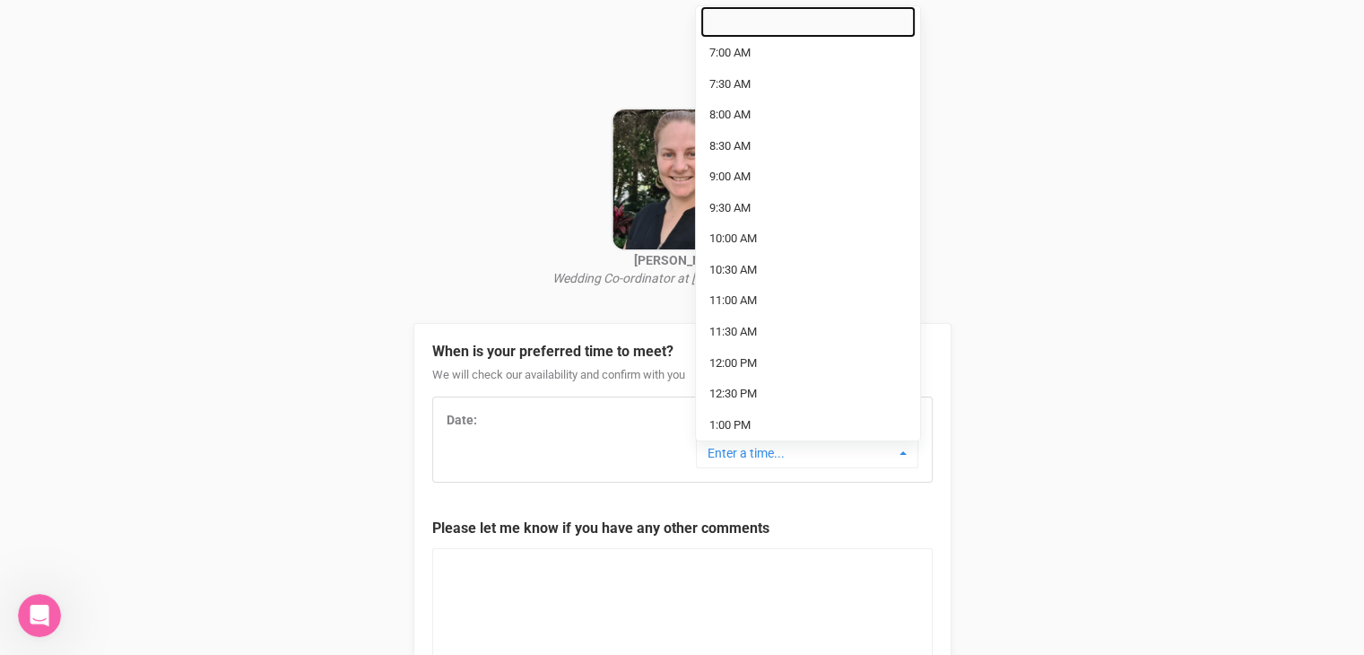
click at [726, 30] on link at bounding box center [807, 21] width 215 height 31
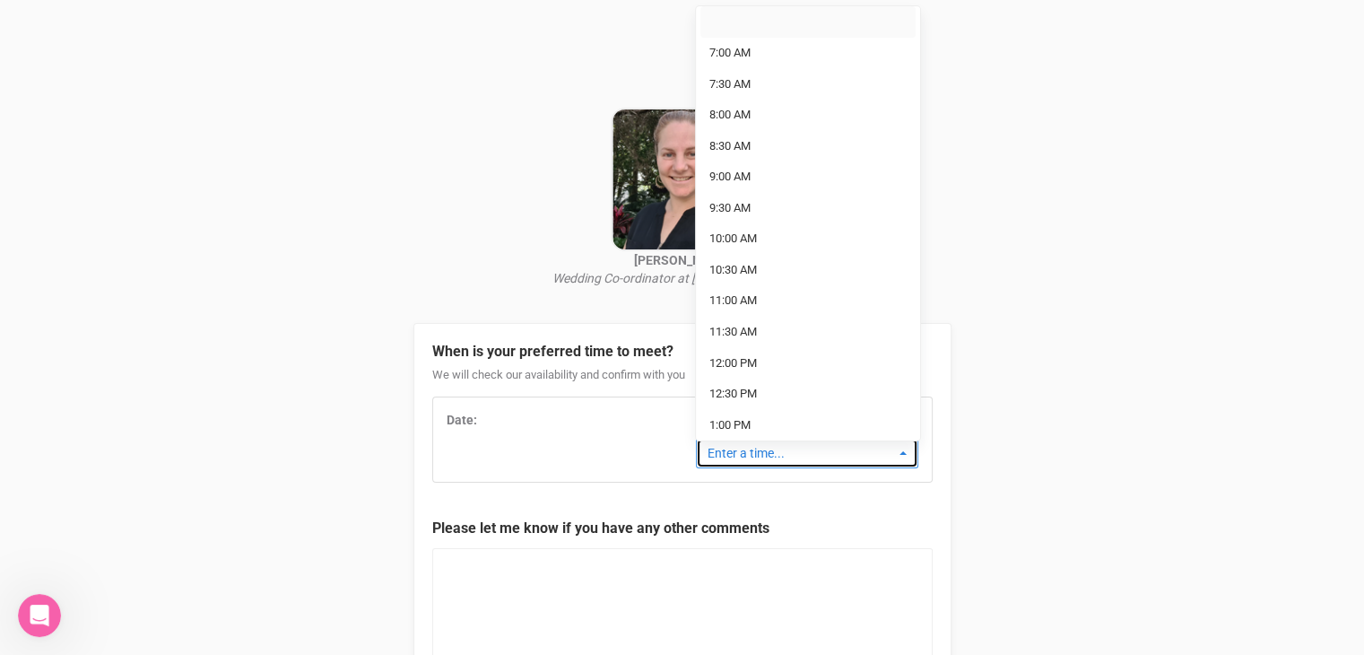
select select
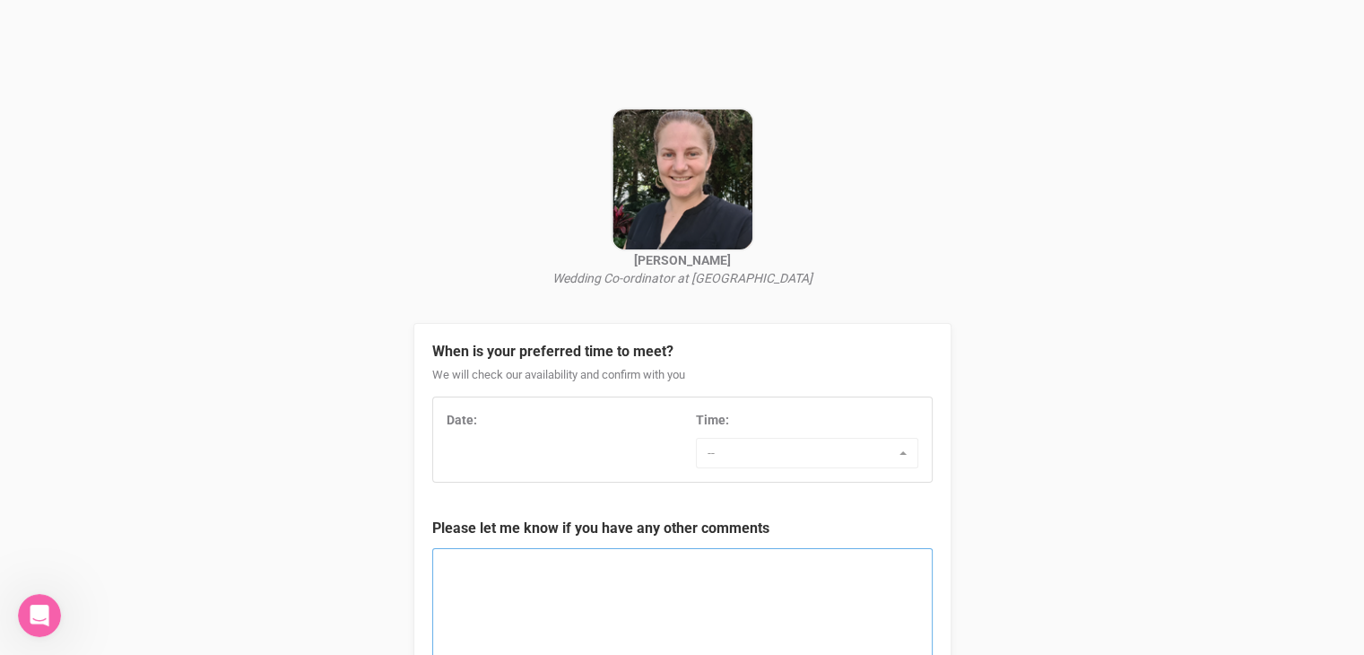
click at [510, 593] on textarea at bounding box center [682, 624] width 500 height 152
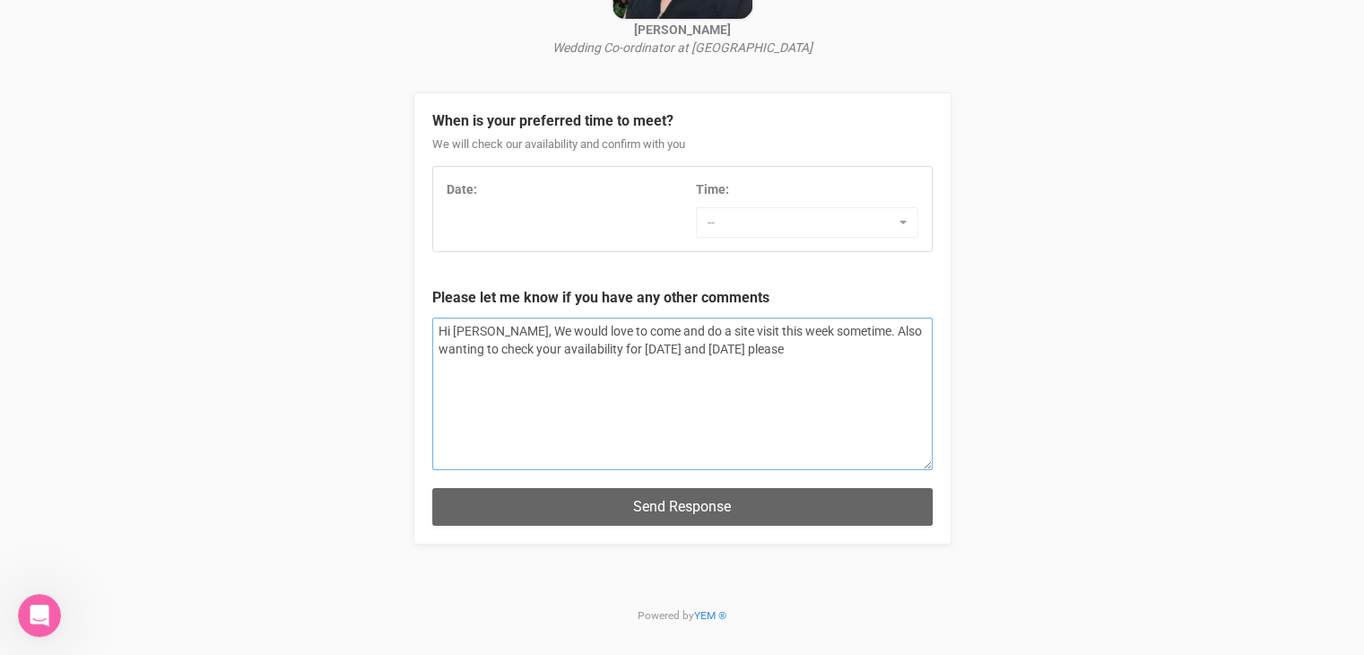
scroll to position [237, 0]
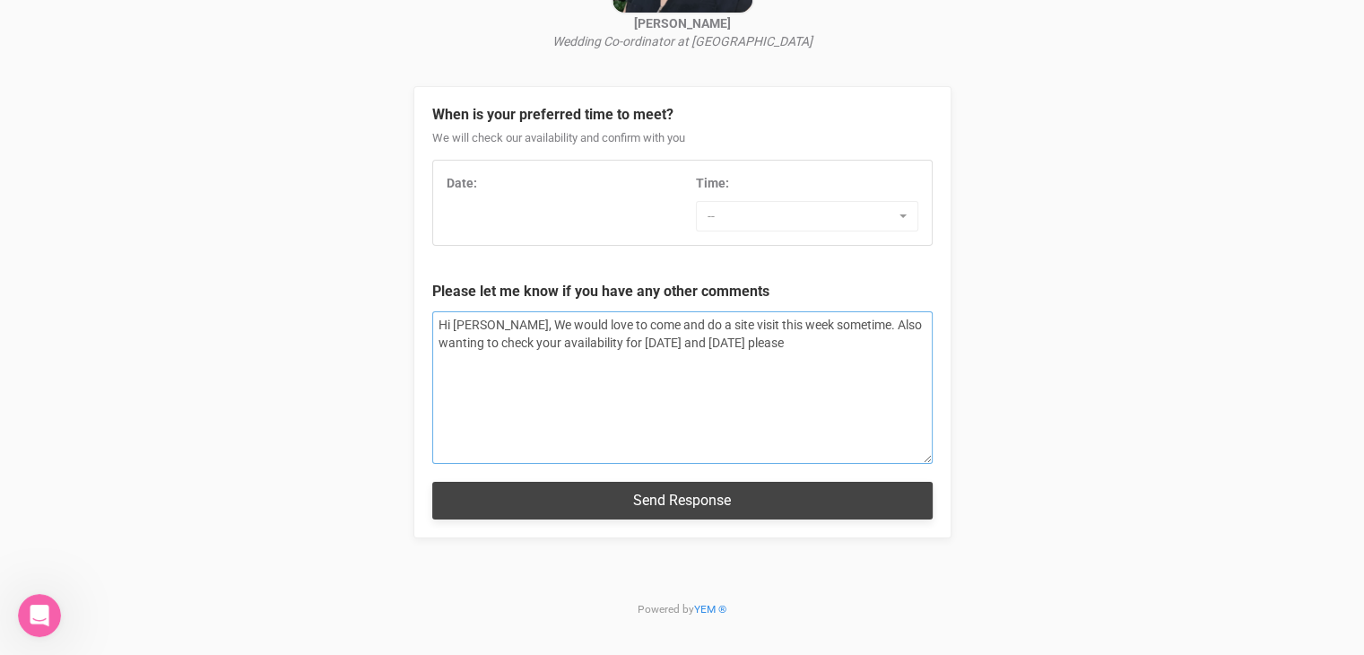
type textarea "Hi Rebecca, We would love to come and do a site visit this week sometime. Also …"
click at [724, 499] on button "Send Response" at bounding box center [682, 499] width 500 height 37
